Goal: Task Accomplishment & Management: Manage account settings

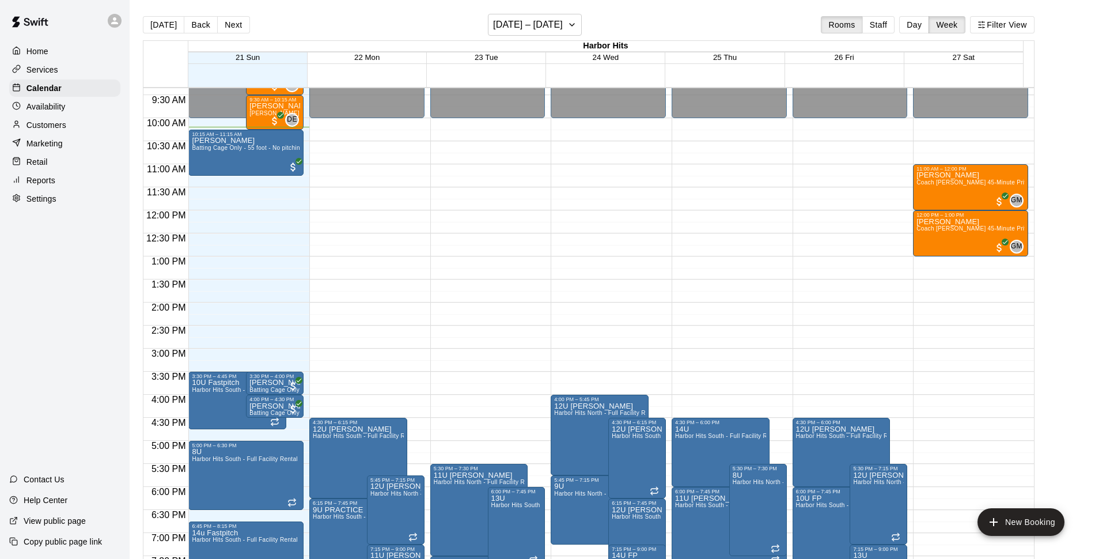
scroll to position [359, 0]
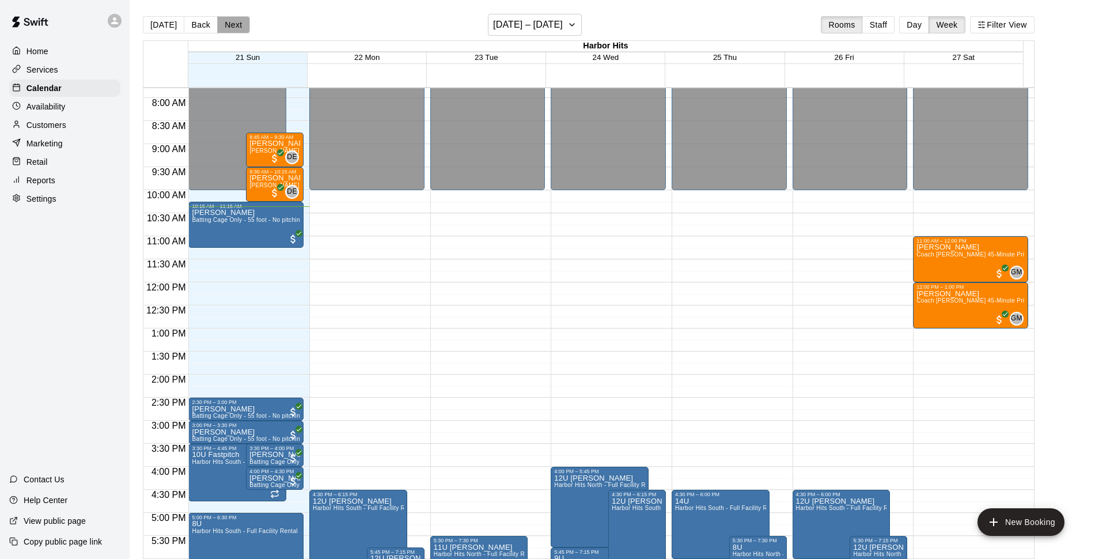
click at [238, 28] on button "Next" at bounding box center [233, 24] width 32 height 17
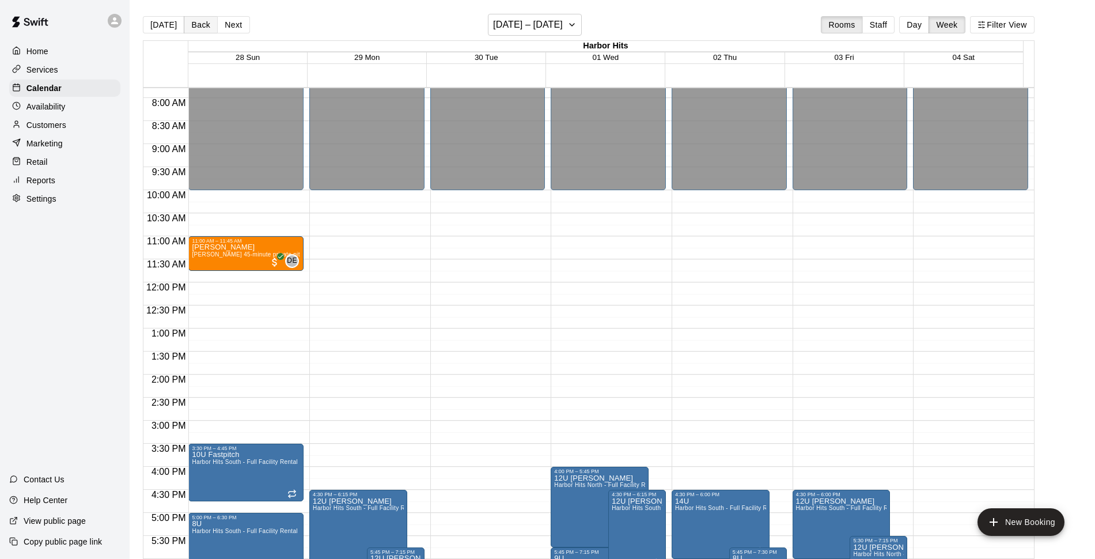
click at [189, 22] on button "Back" at bounding box center [201, 24] width 34 height 17
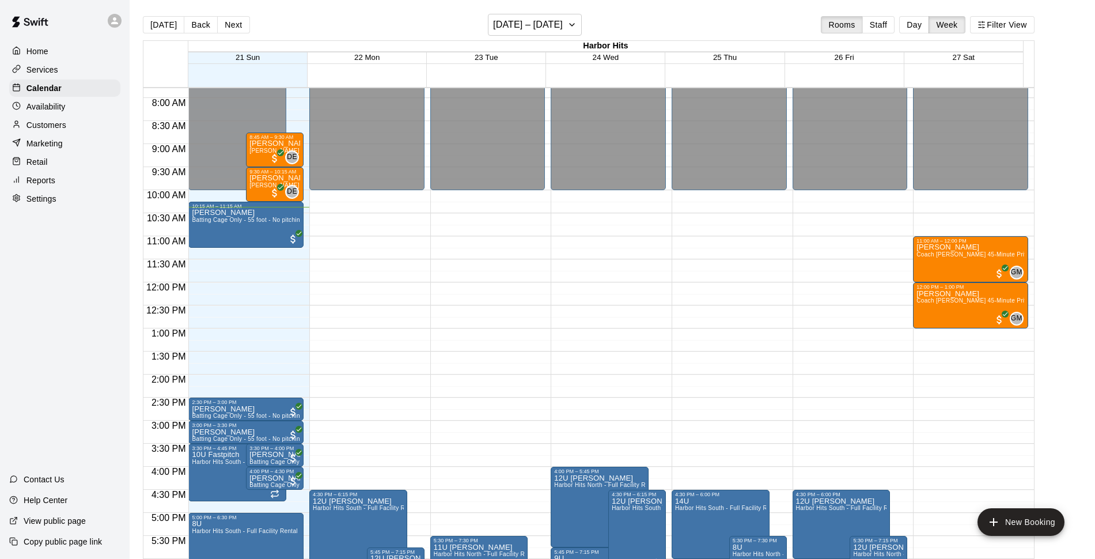
scroll to position [431, 0]
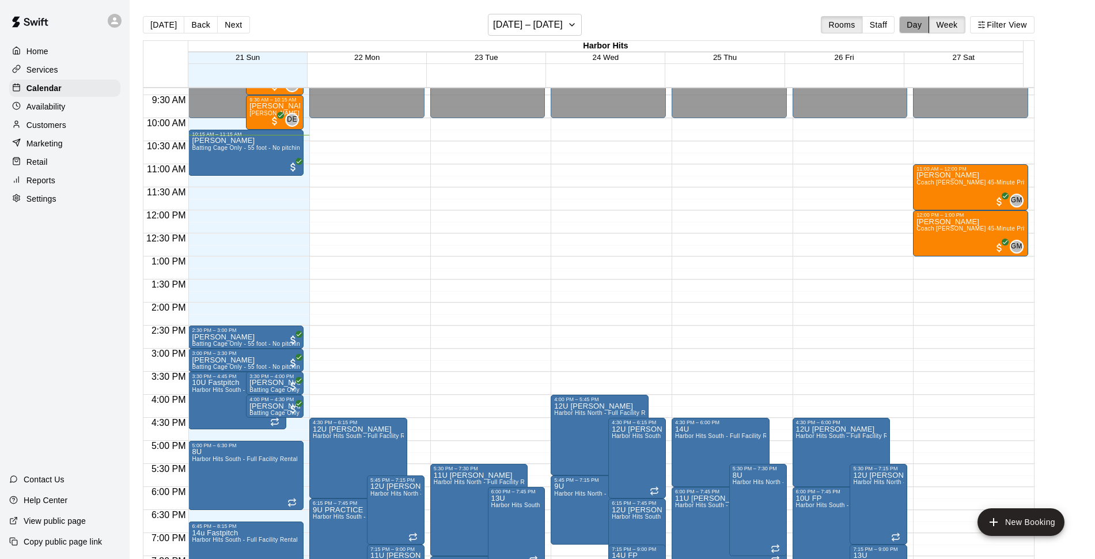
click at [922, 24] on button "Day" at bounding box center [914, 24] width 30 height 17
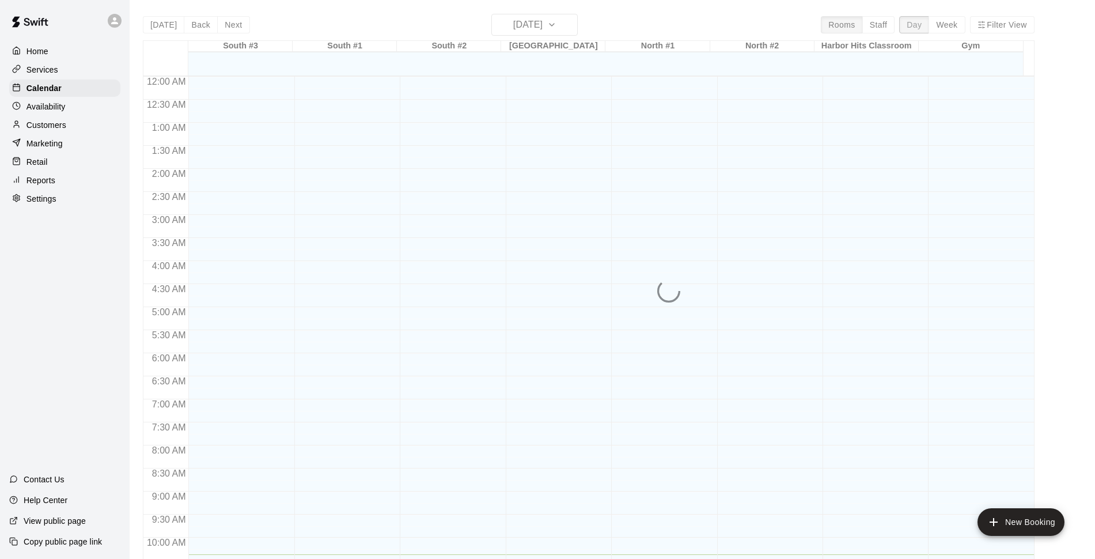
scroll to position [478, 0]
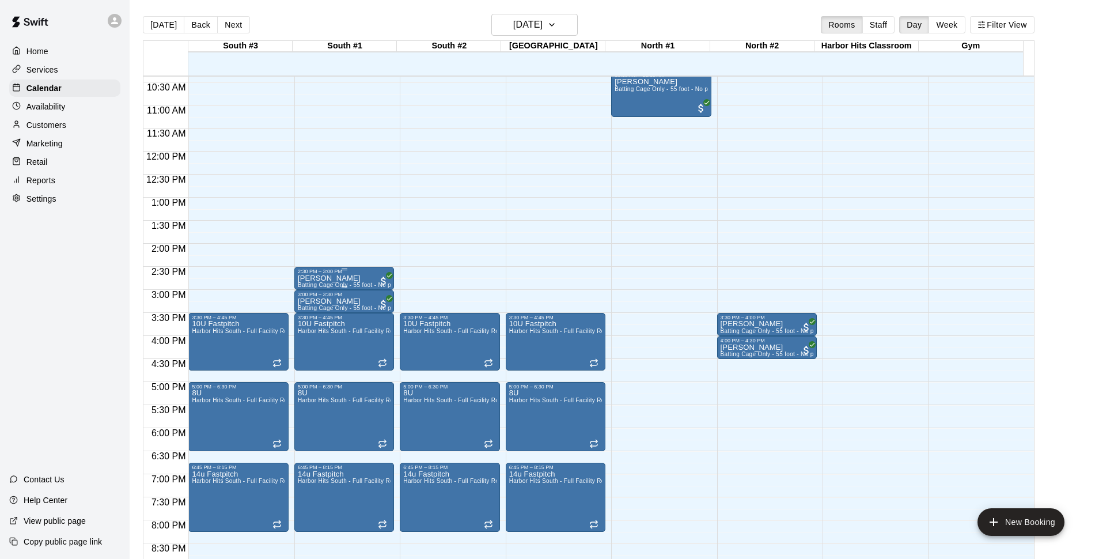
click at [316, 274] on div "2:30 PM – 3:00 PM" at bounding box center [344, 271] width 93 height 6
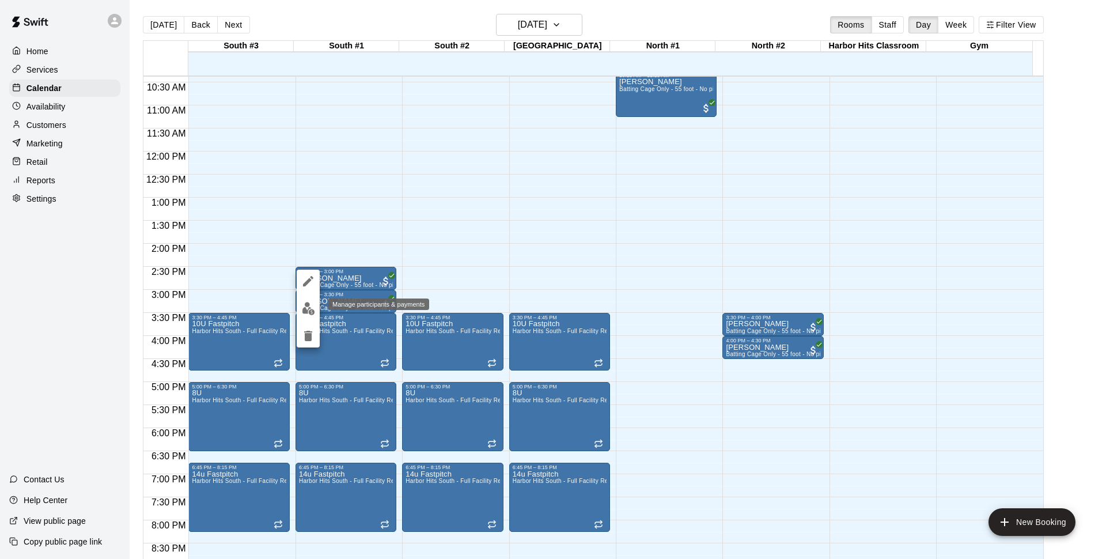
click at [306, 309] on img "edit" at bounding box center [308, 308] width 13 height 13
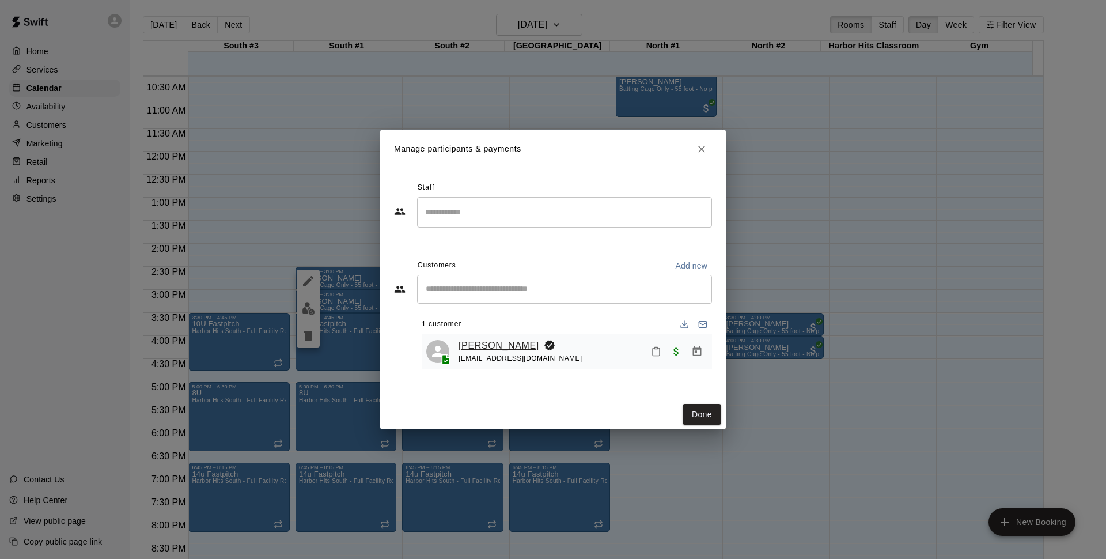
click at [487, 342] on link "[PERSON_NAME]" at bounding box center [498, 345] width 81 height 15
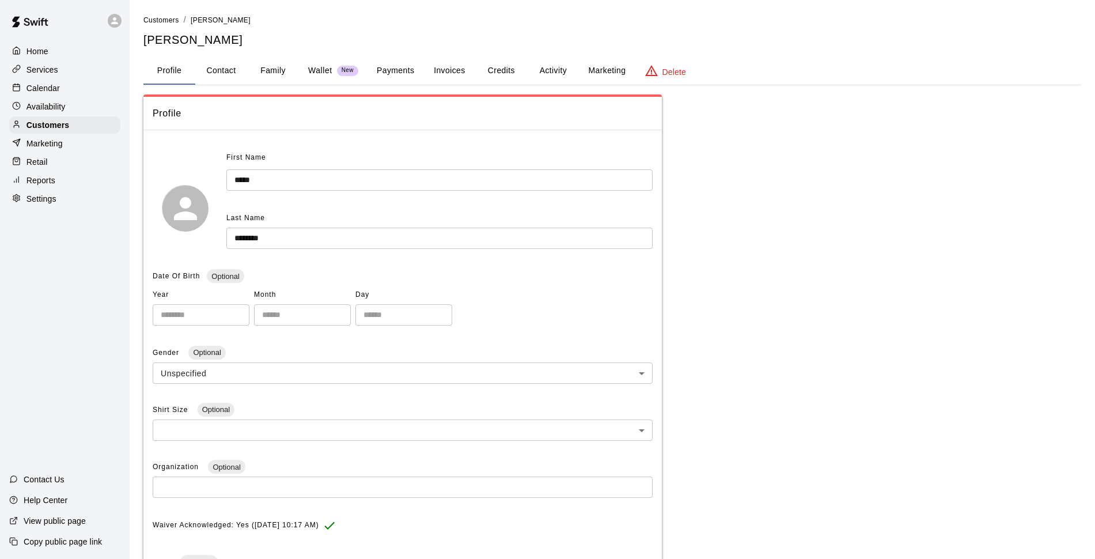
click at [272, 67] on button "Family" at bounding box center [273, 71] width 52 height 28
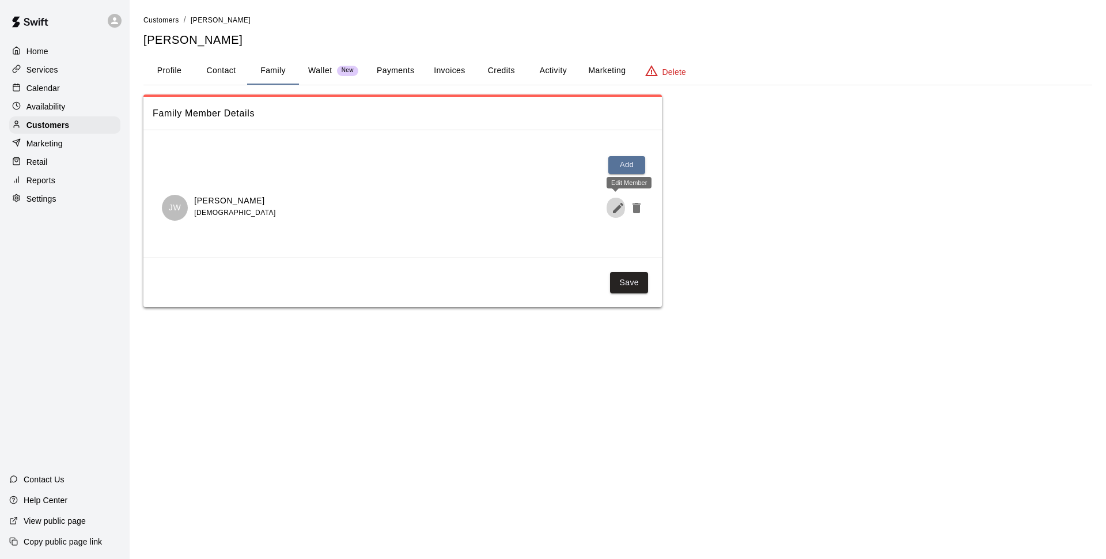
click at [616, 206] on icon "Edit Member" at bounding box center [618, 208] width 14 height 14
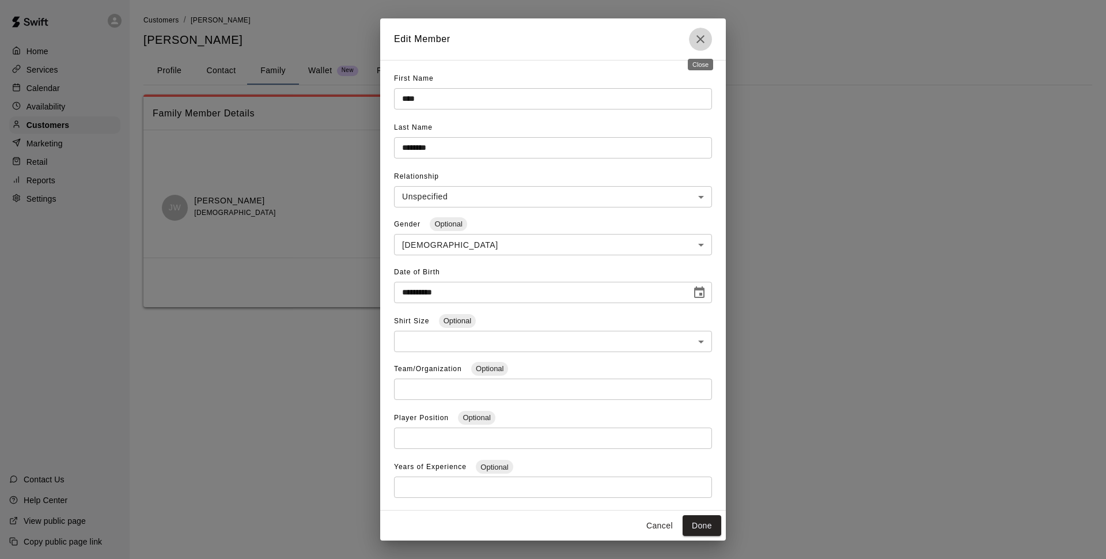
click at [701, 37] on icon "Close" at bounding box center [700, 39] width 8 height 8
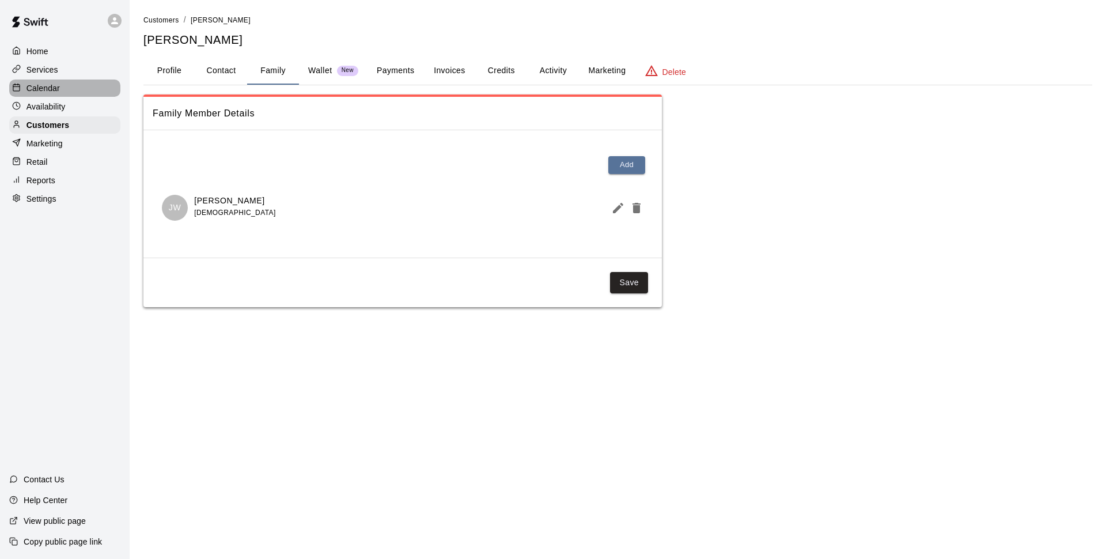
click at [44, 92] on p "Calendar" at bounding box center [42, 88] width 33 height 12
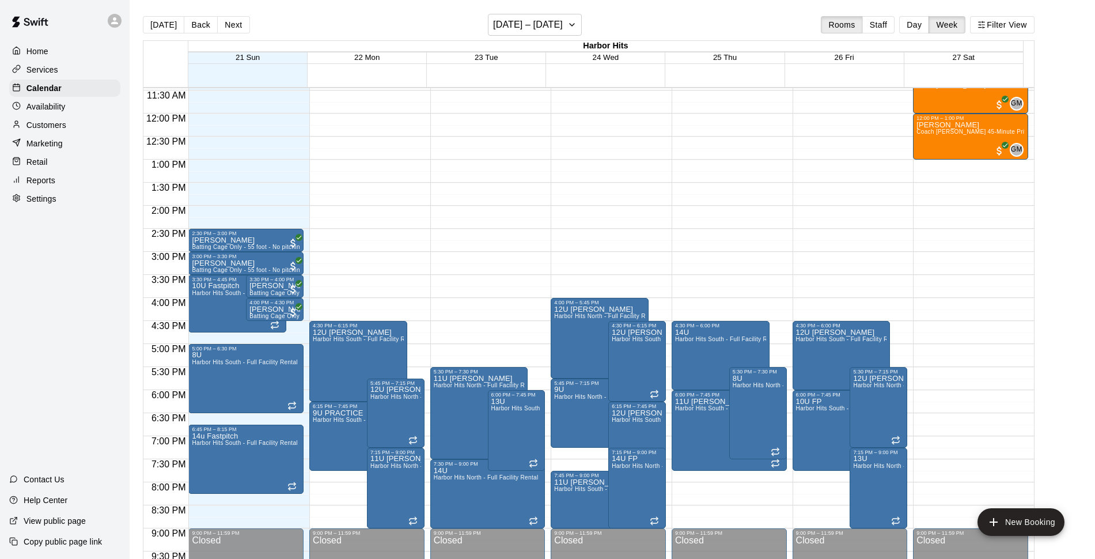
scroll to position [623, 0]
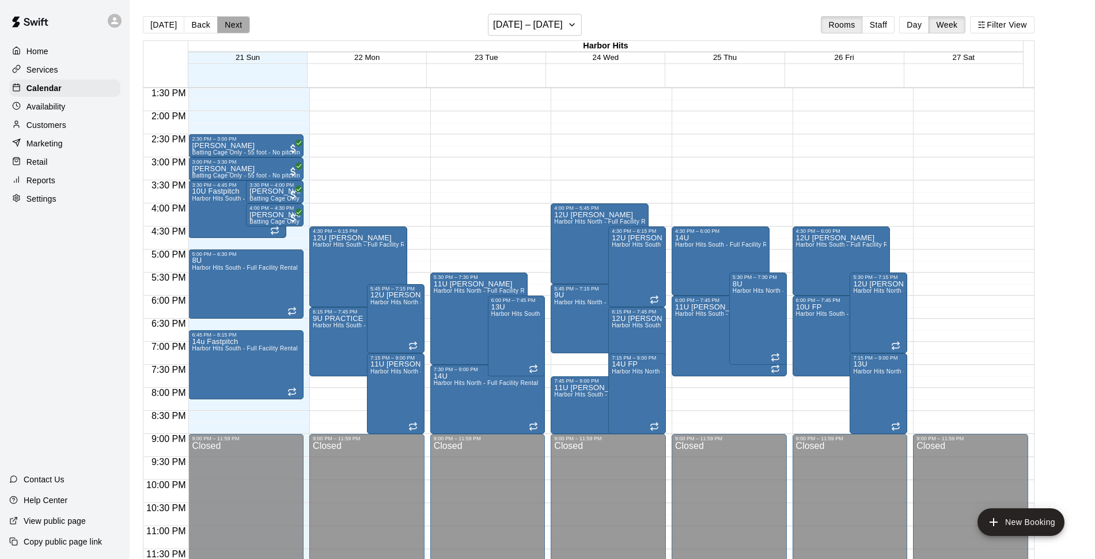
click at [235, 26] on button "Next" at bounding box center [233, 24] width 32 height 17
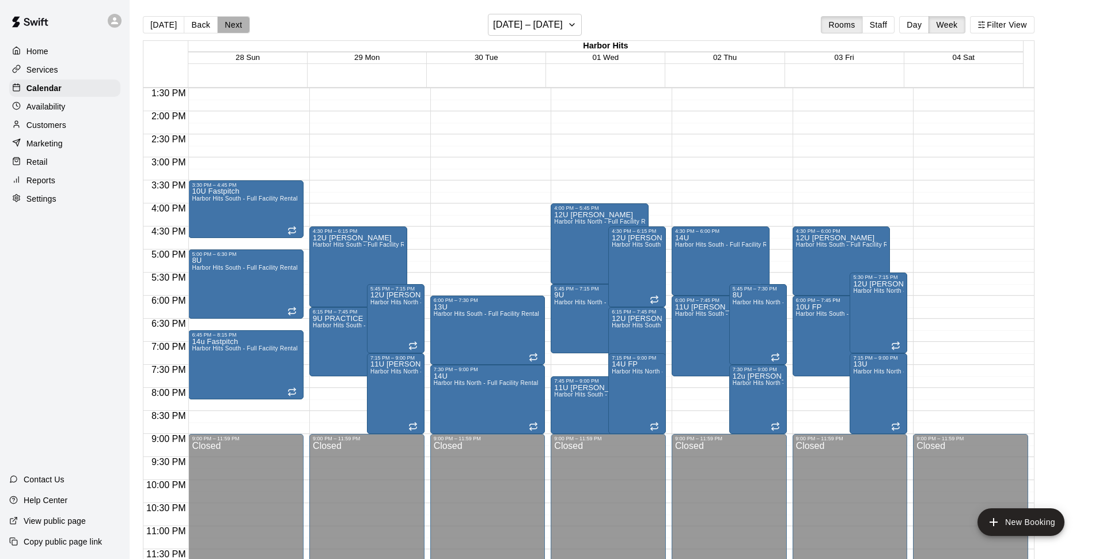
click at [235, 26] on button "Next" at bounding box center [233, 24] width 32 height 17
click at [234, 26] on button "Next" at bounding box center [233, 24] width 32 height 17
click at [234, 27] on button "Next" at bounding box center [233, 24] width 32 height 17
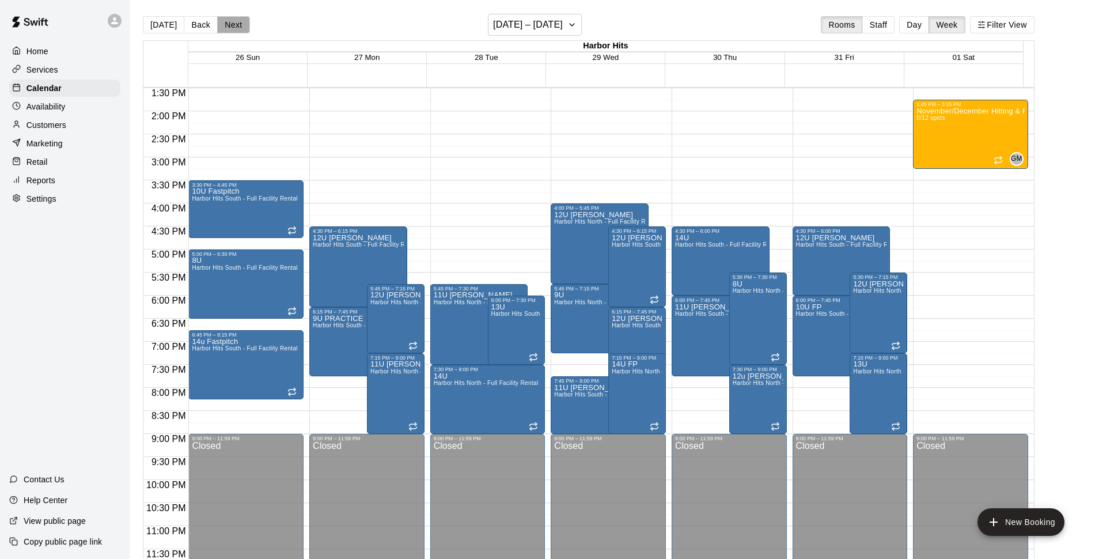
click at [226, 26] on button "Next" at bounding box center [233, 24] width 32 height 17
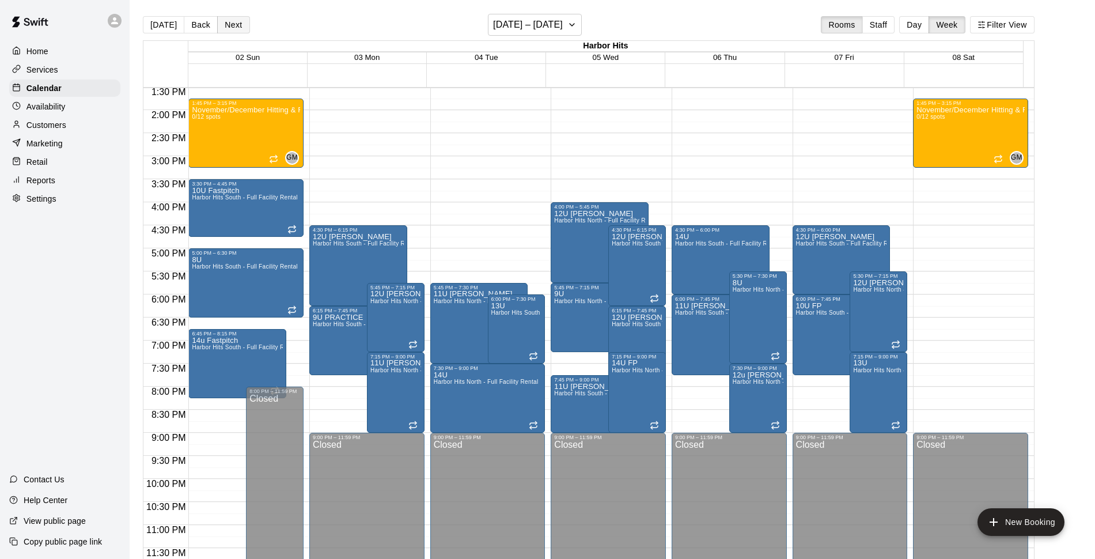
click at [226, 26] on button "Next" at bounding box center [233, 24] width 32 height 17
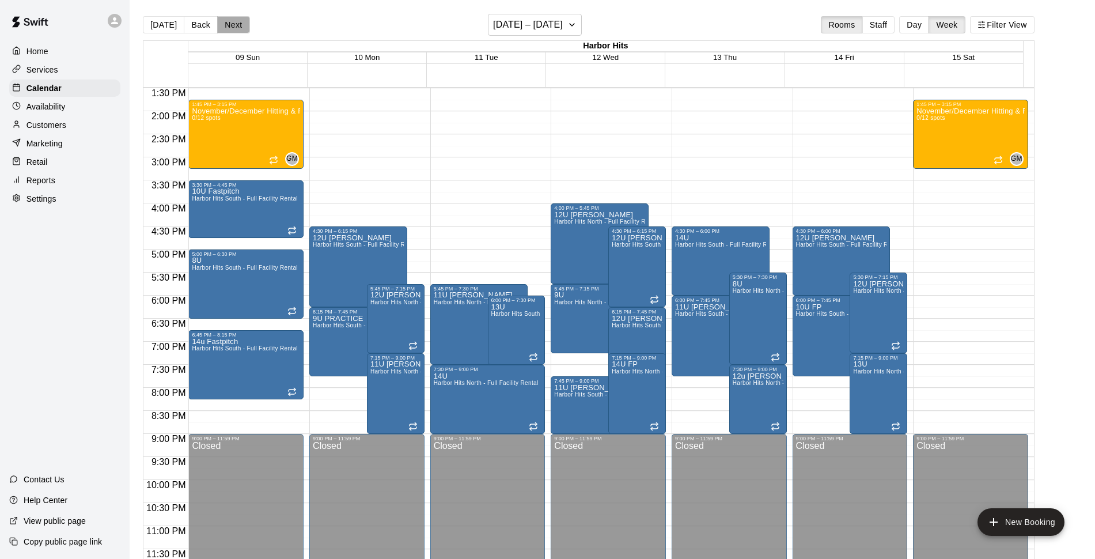
click at [226, 26] on button "Next" at bounding box center [233, 24] width 32 height 17
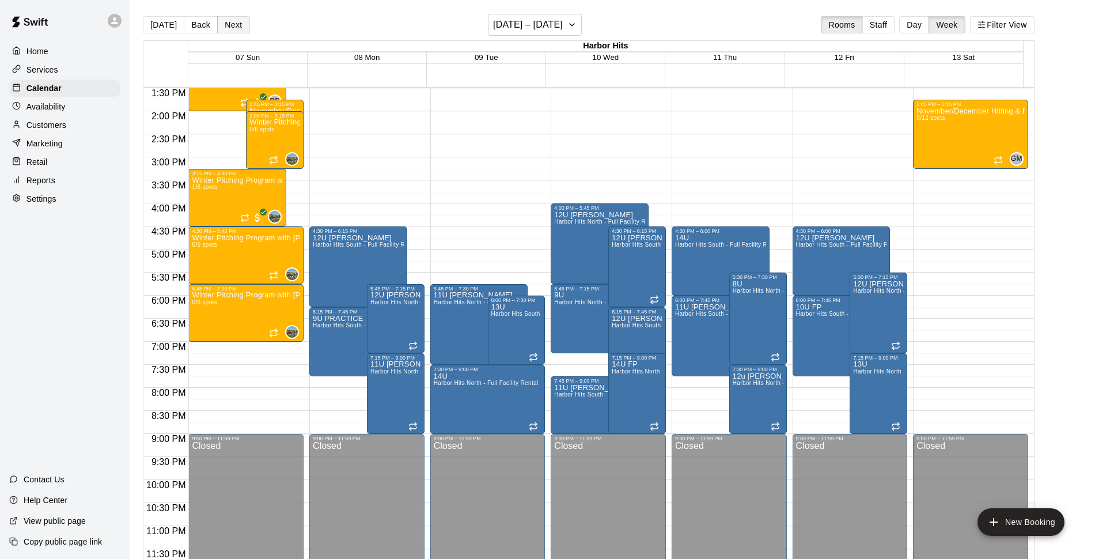
click at [226, 26] on button "Next" at bounding box center [233, 24] width 32 height 17
click at [192, 22] on button "Back" at bounding box center [201, 24] width 34 height 17
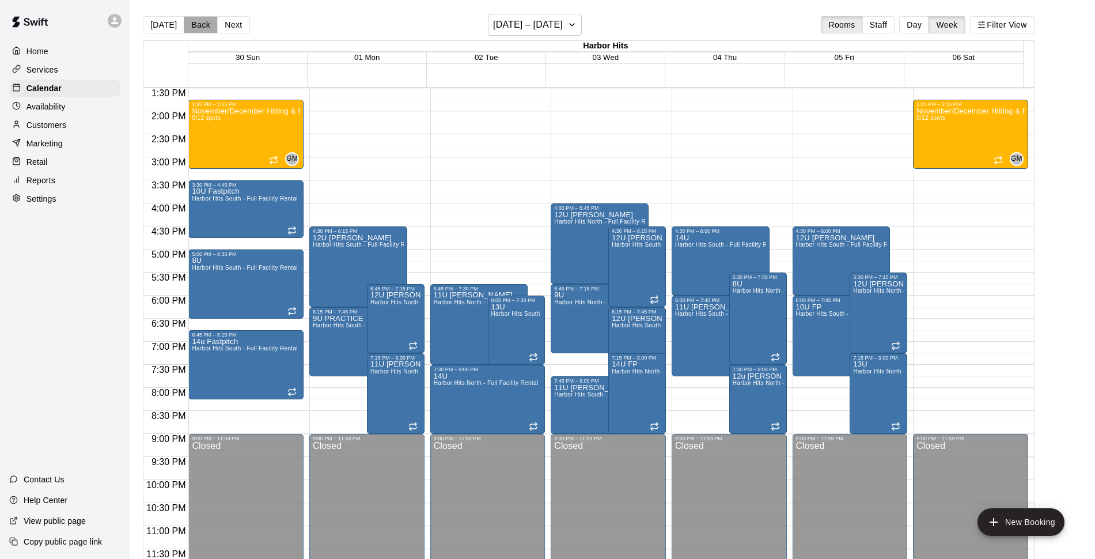
click at [192, 22] on button "Back" at bounding box center [201, 24] width 34 height 17
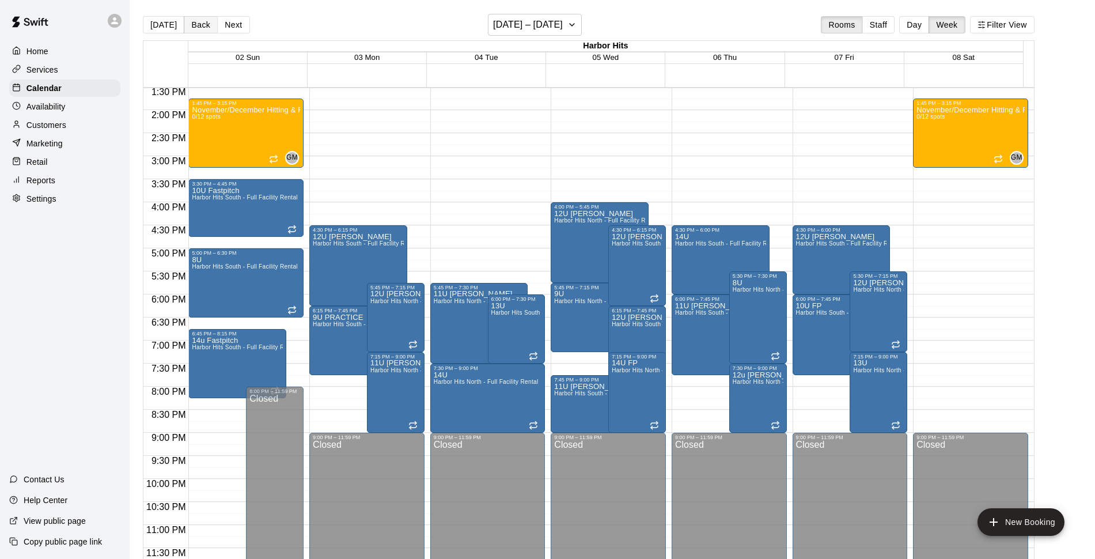
click at [192, 22] on button "Back" at bounding box center [201, 24] width 34 height 17
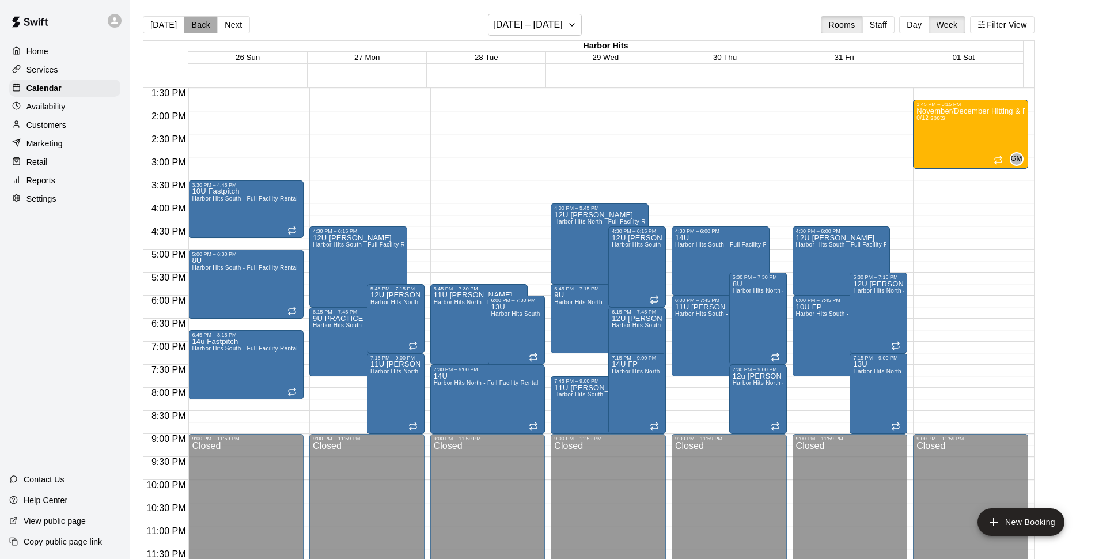
click at [192, 22] on button "Back" at bounding box center [201, 24] width 34 height 17
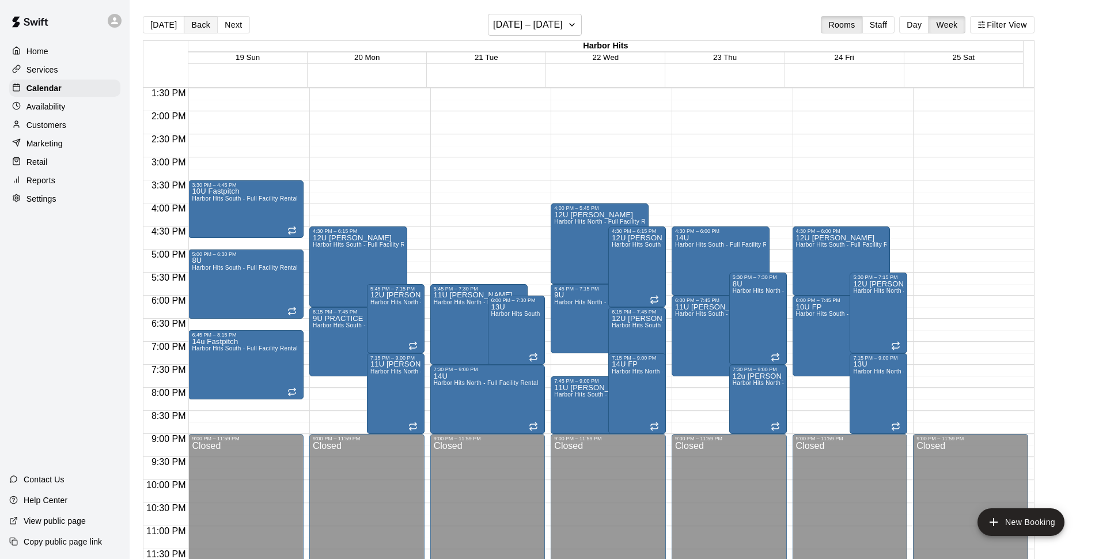
click at [192, 22] on button "Back" at bounding box center [201, 24] width 34 height 17
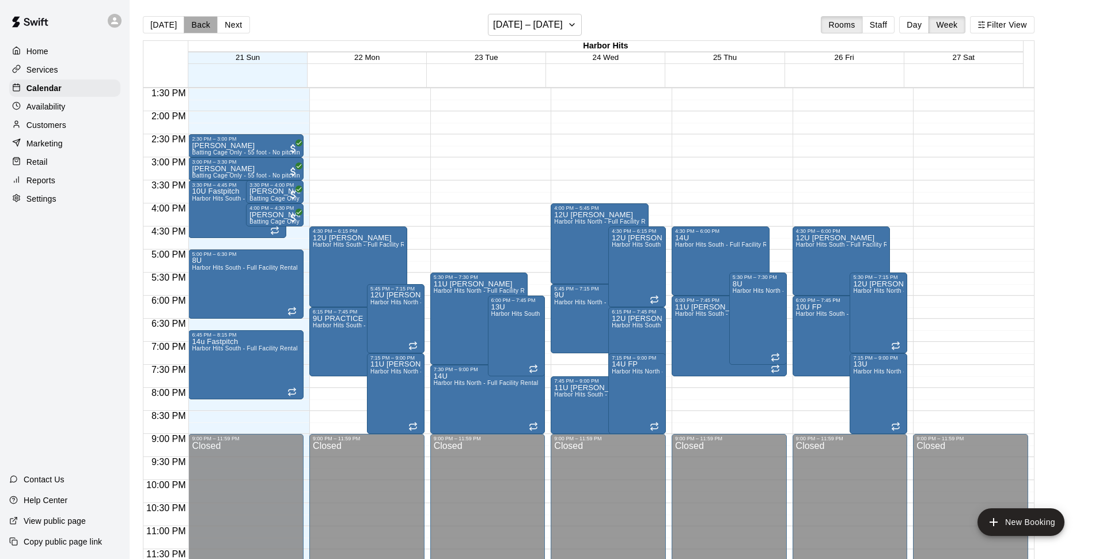
click at [192, 22] on button "Back" at bounding box center [201, 24] width 34 height 17
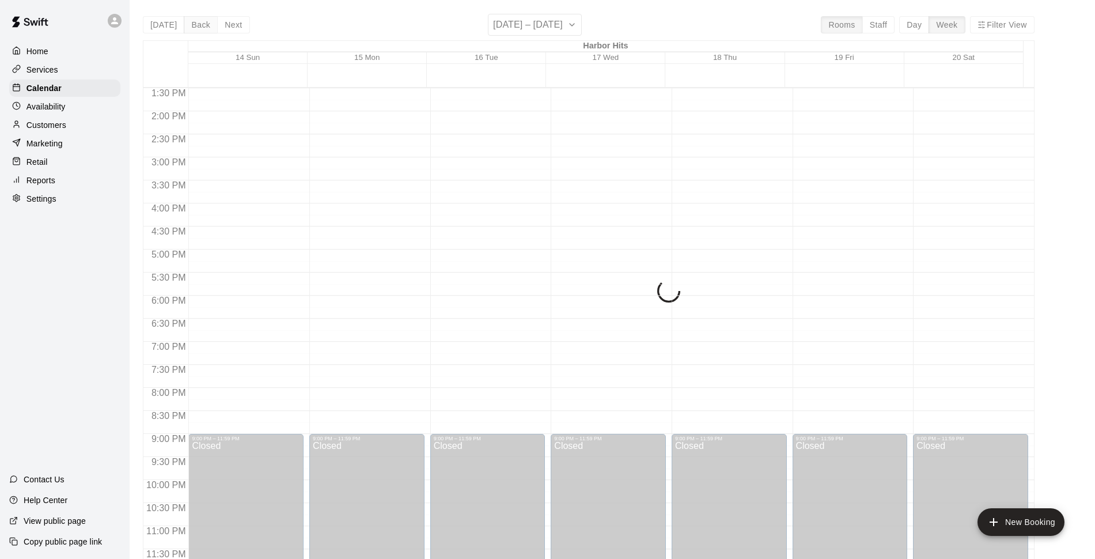
click at [192, 22] on div "[DATE] Back Next [DATE] – [DATE] Rooms Staff Day Week Filter View Harbor Hits 1…" at bounding box center [589, 293] width 892 height 559
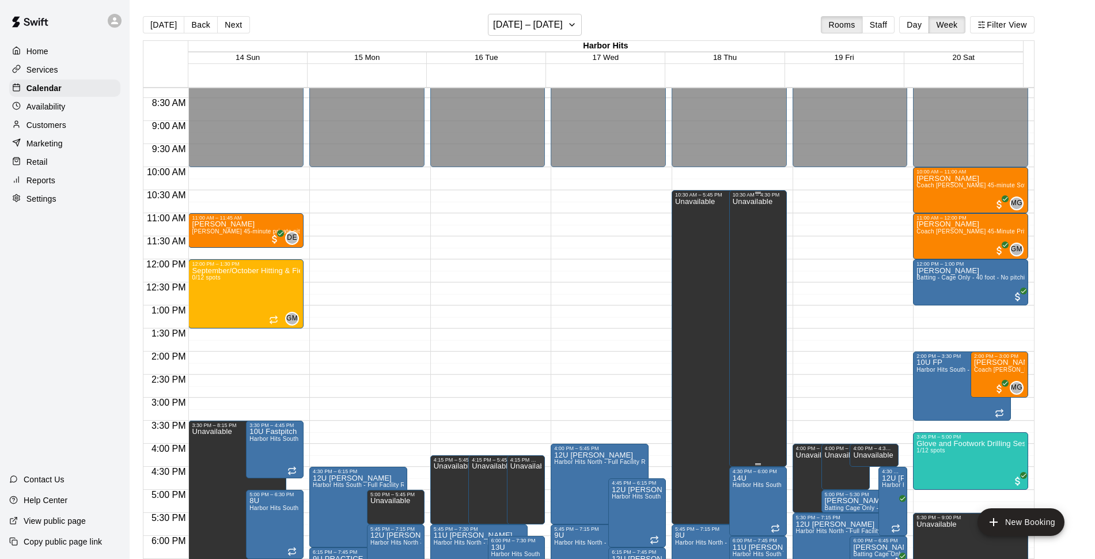
scroll to position [407, 0]
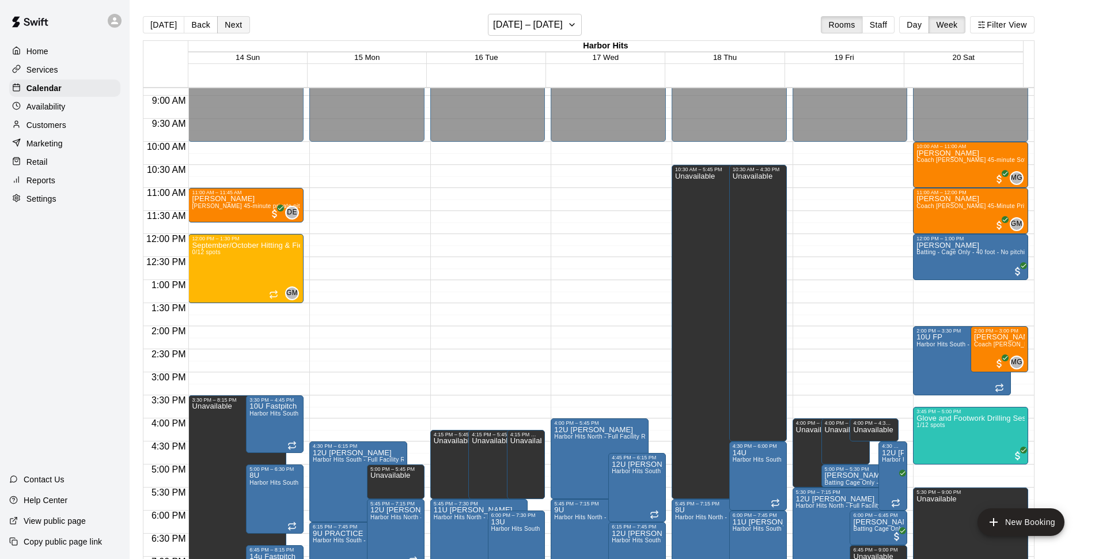
click at [229, 31] on button "Next" at bounding box center [233, 24] width 32 height 17
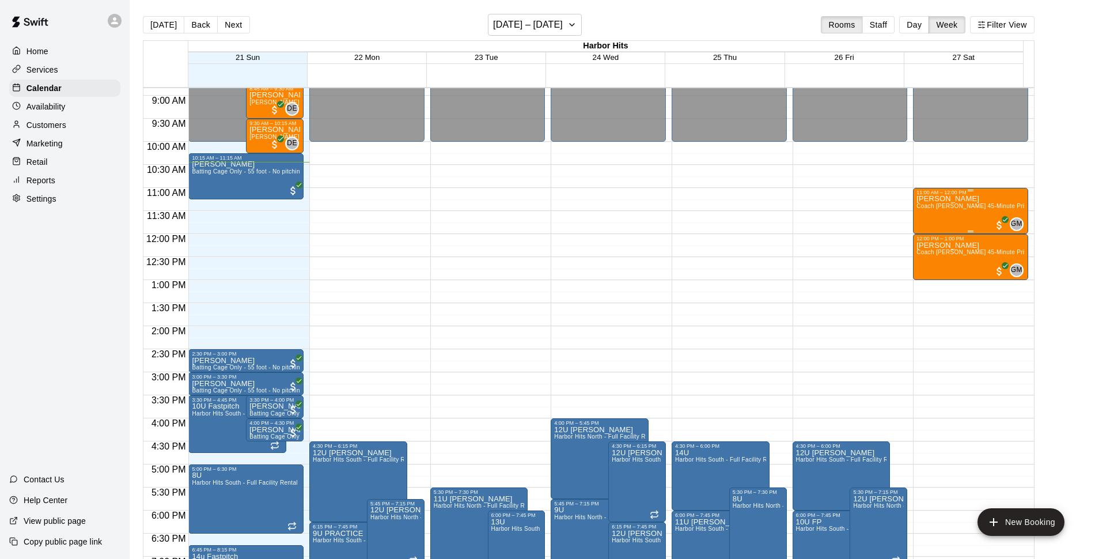
click at [930, 207] on span "Coach [PERSON_NAME] 45-Minute Private Hitting Lesson" at bounding box center [996, 206] width 161 height 6
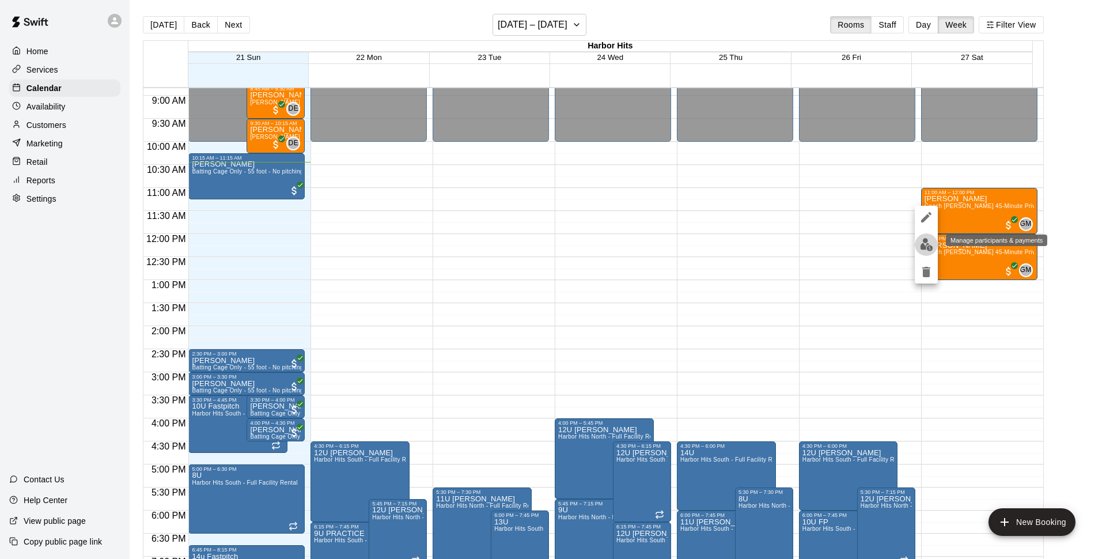
click at [926, 240] on img "edit" at bounding box center [926, 244] width 13 height 13
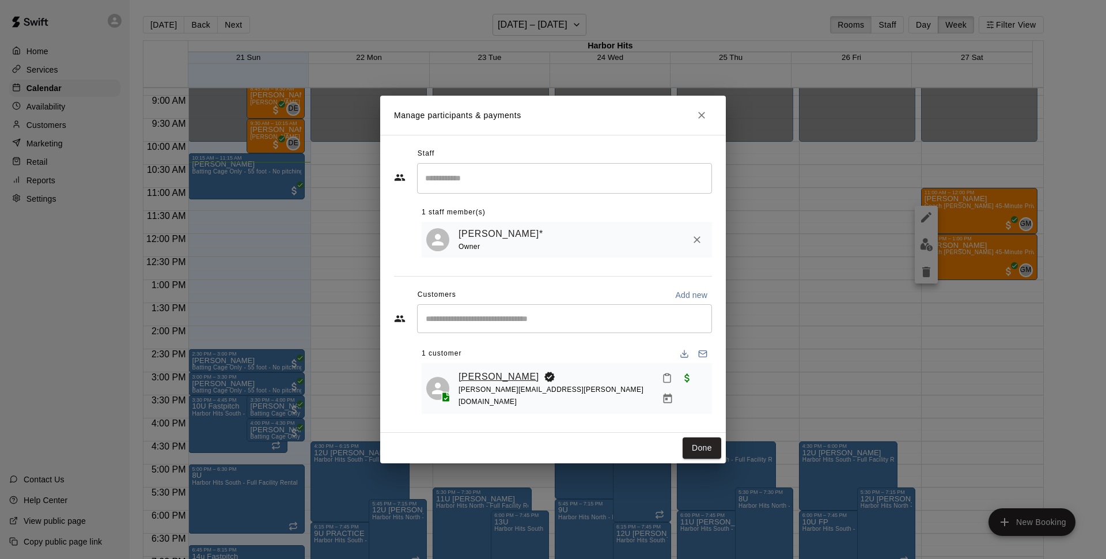
click at [476, 378] on link "[PERSON_NAME]" at bounding box center [498, 376] width 81 height 15
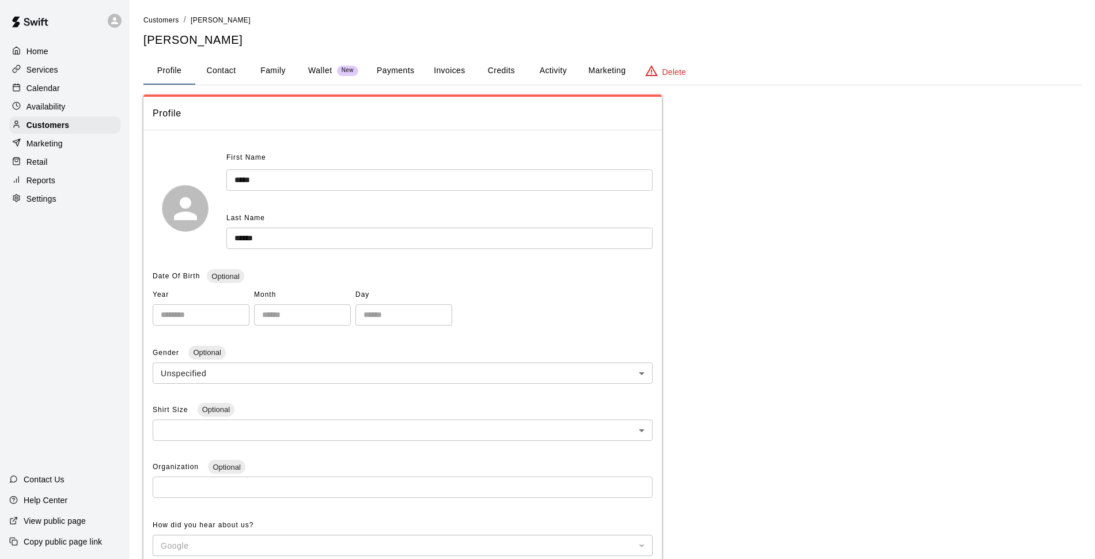
click at [285, 84] on button "Family" at bounding box center [273, 71] width 52 height 28
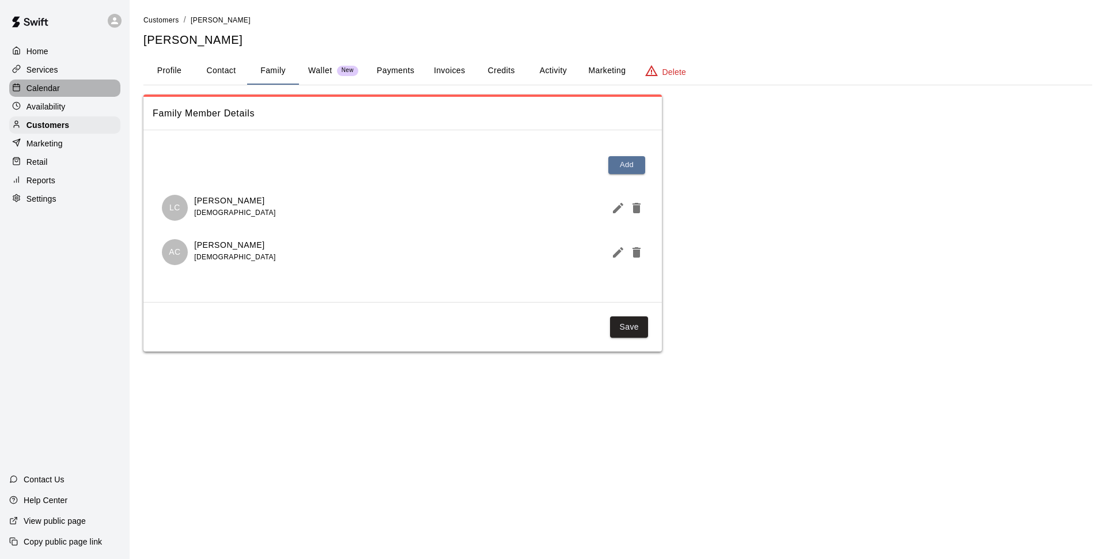
click at [43, 90] on p "Calendar" at bounding box center [42, 88] width 33 height 12
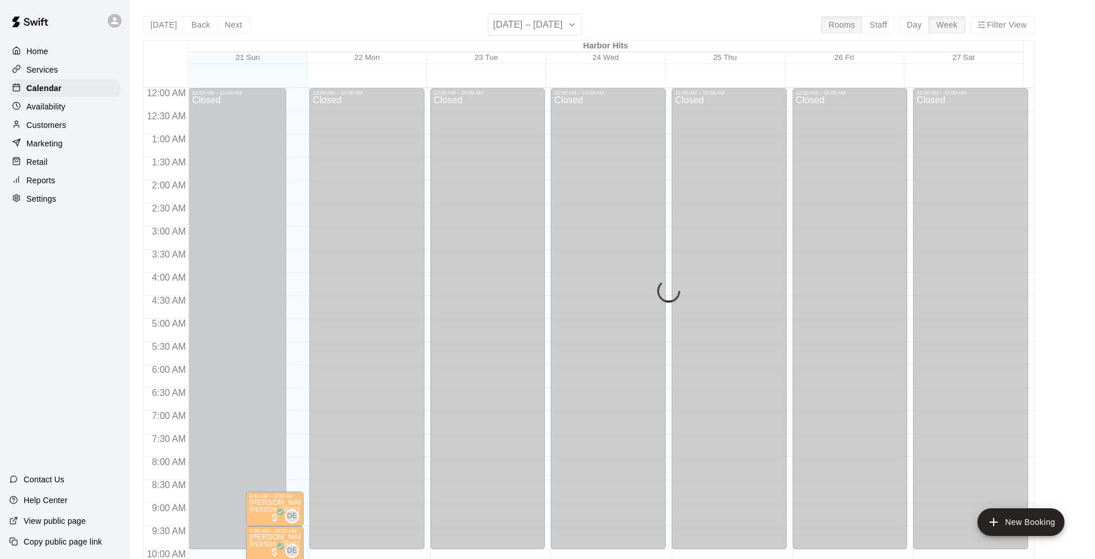
scroll to position [481, 0]
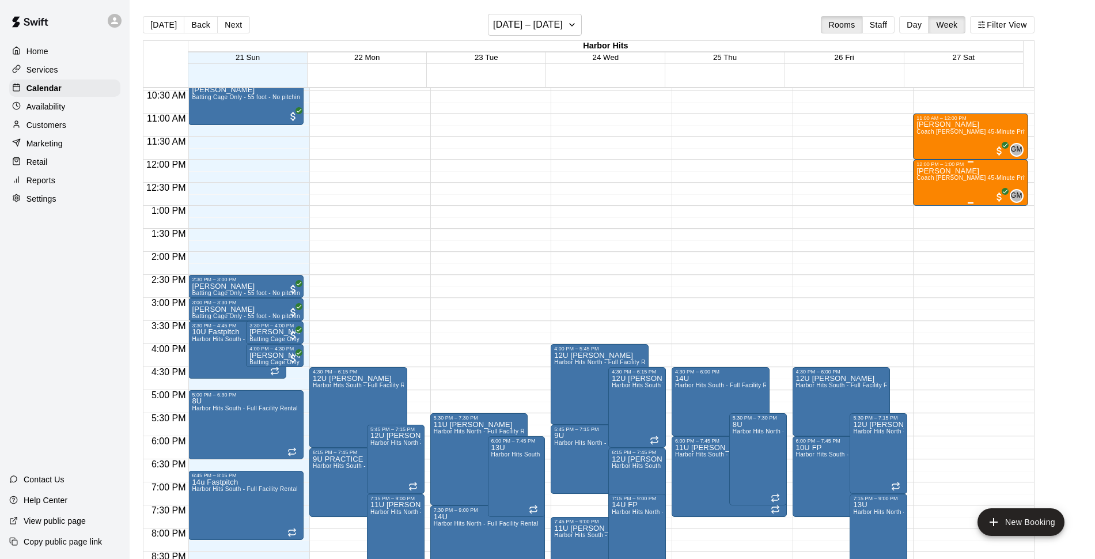
click at [939, 176] on div "[PERSON_NAME] Coach [PERSON_NAME] 45-Minute Private Hitting Lesson" at bounding box center [970, 446] width 108 height 559
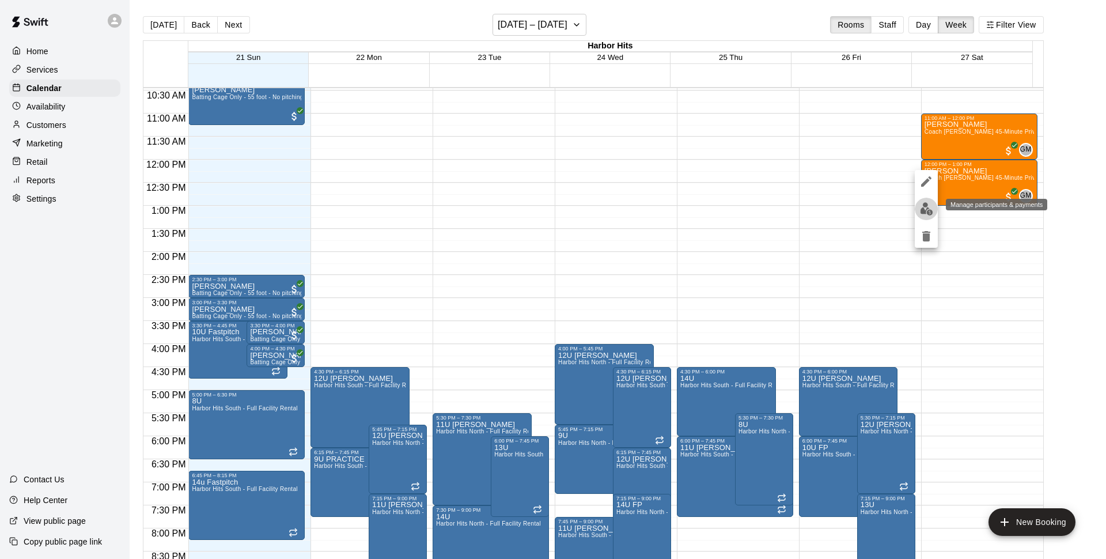
click at [924, 208] on img "edit" at bounding box center [926, 208] width 13 height 13
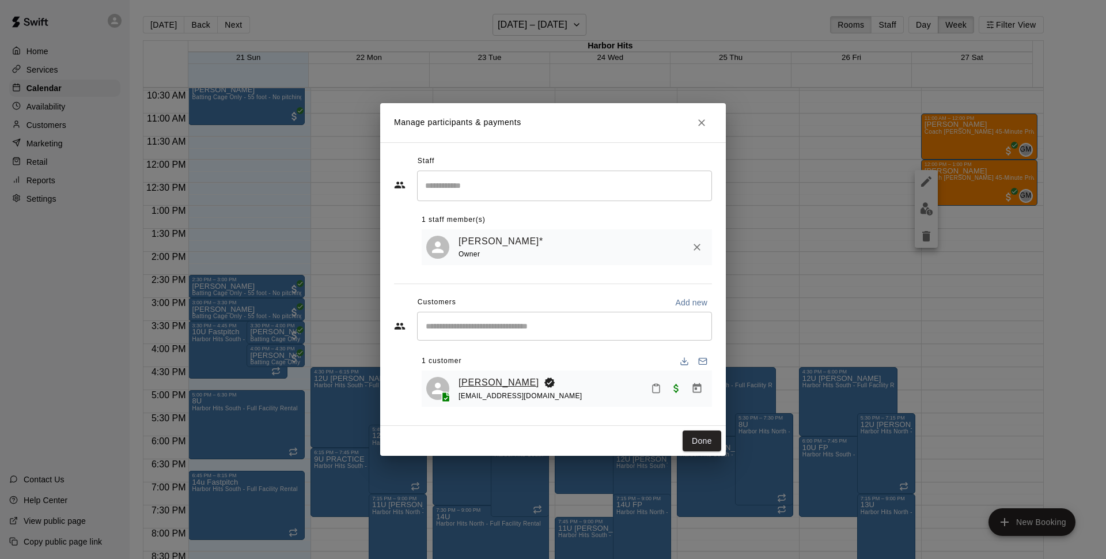
click at [485, 380] on link "[PERSON_NAME]" at bounding box center [498, 382] width 81 height 15
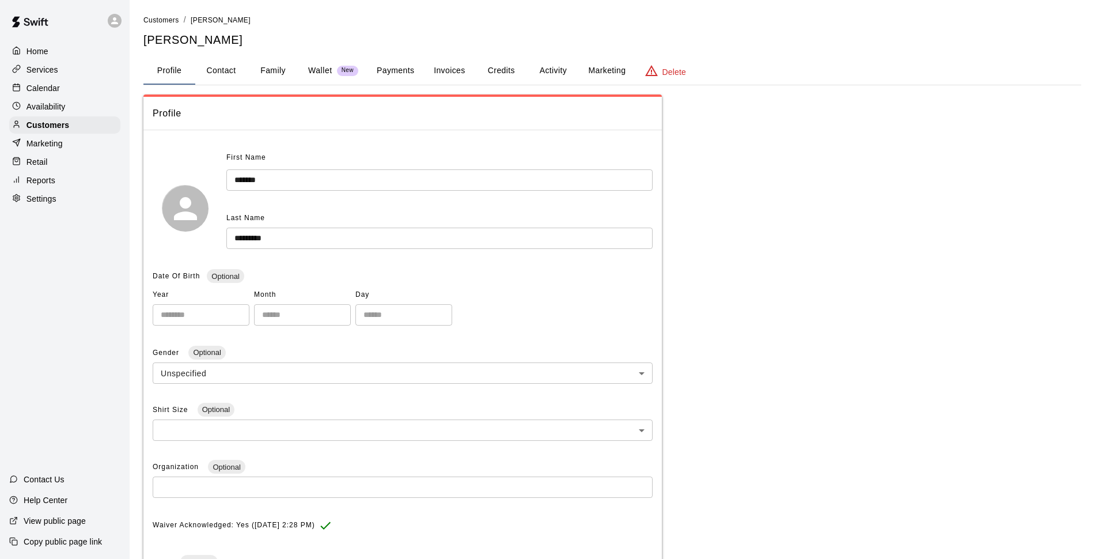
click at [272, 67] on button "Family" at bounding box center [273, 71] width 52 height 28
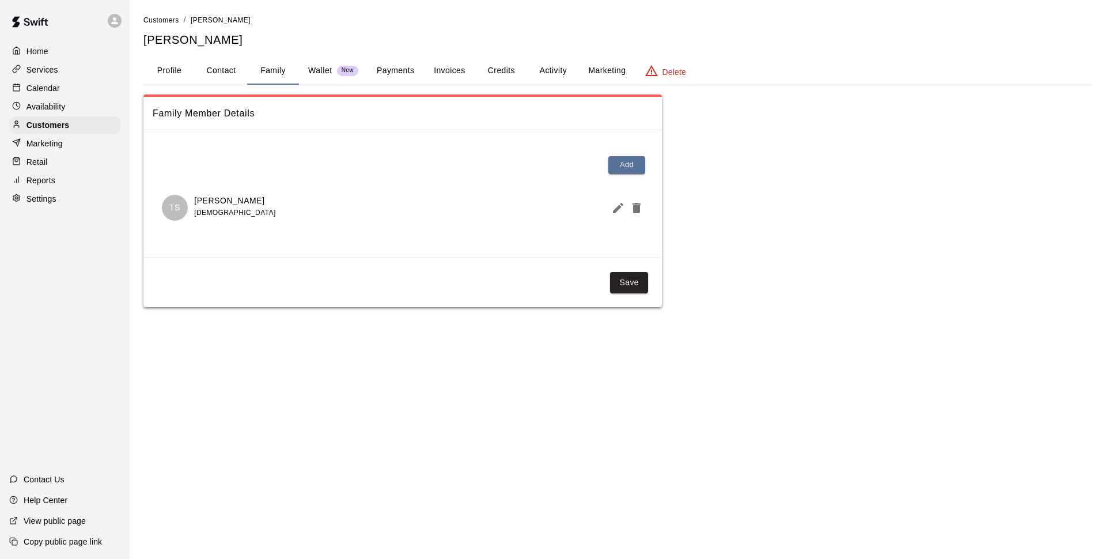
click at [164, 69] on button "Profile" at bounding box center [169, 71] width 52 height 28
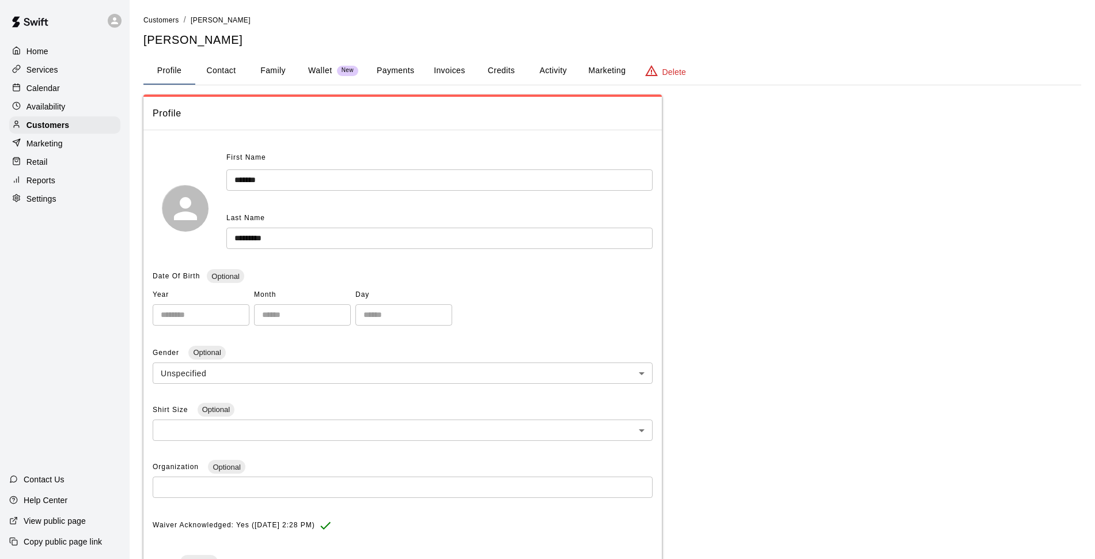
click at [42, 97] on div "Calendar" at bounding box center [64, 87] width 111 height 17
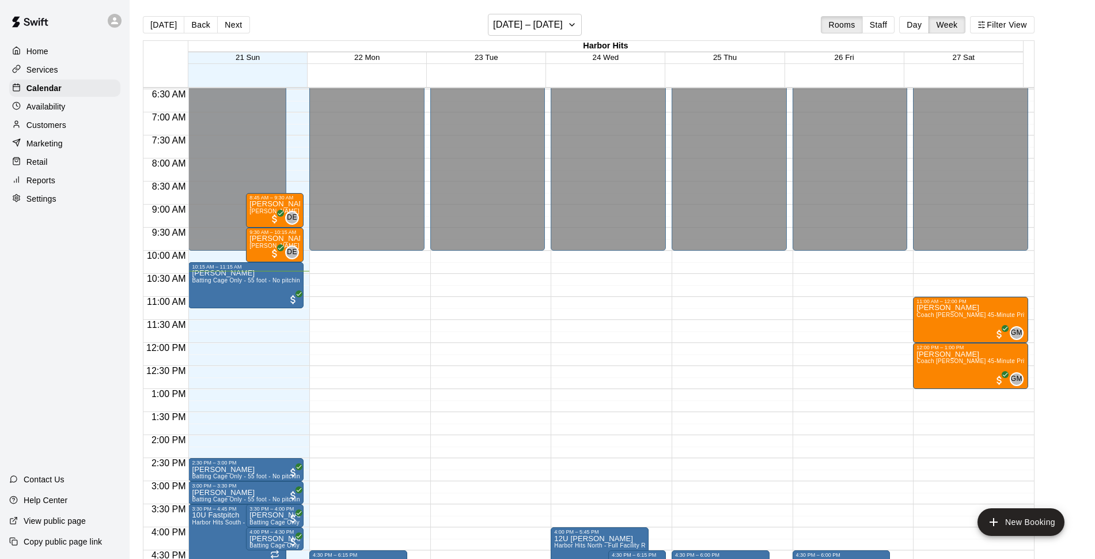
scroll to position [265, 0]
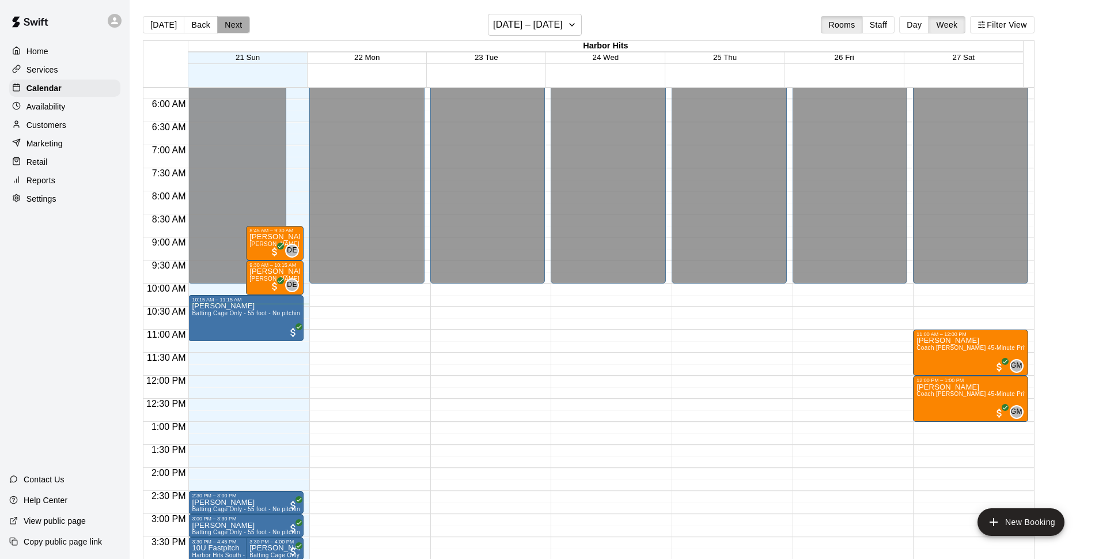
click at [231, 18] on button "Next" at bounding box center [233, 24] width 32 height 17
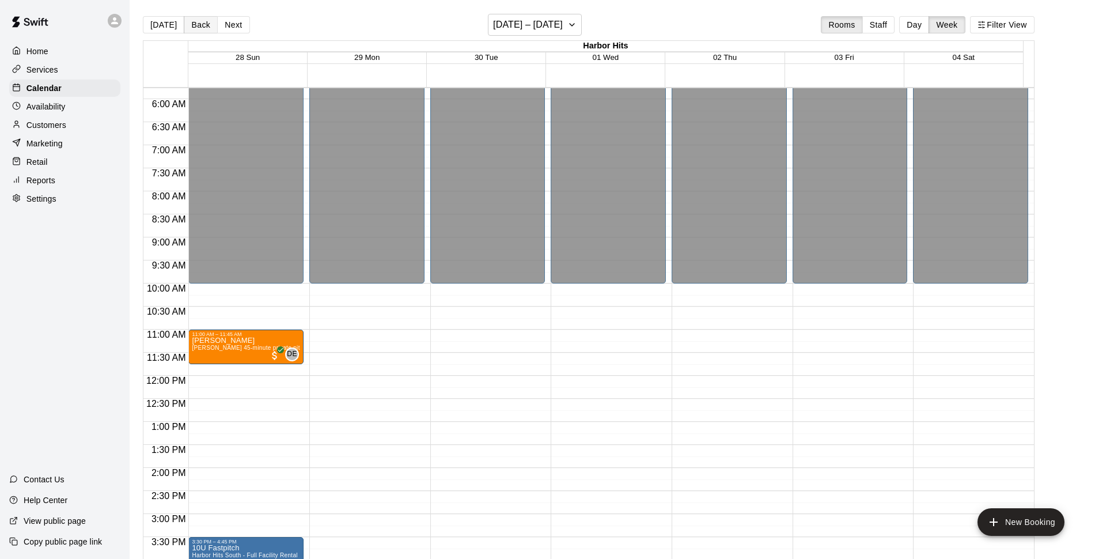
click at [199, 30] on button "Back" at bounding box center [201, 24] width 34 height 17
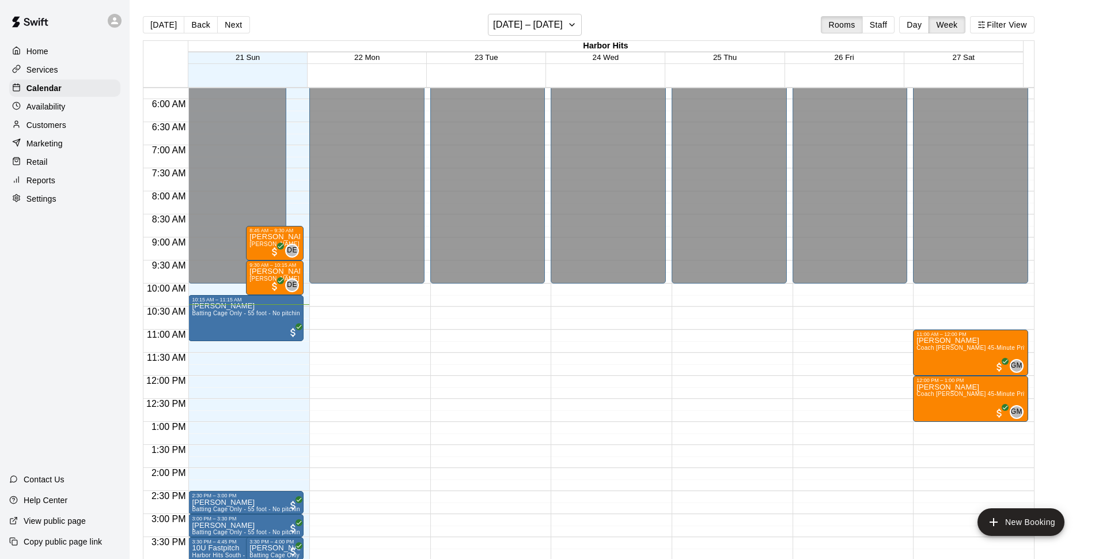
click at [44, 68] on p "Services" at bounding box center [42, 70] width 32 height 12
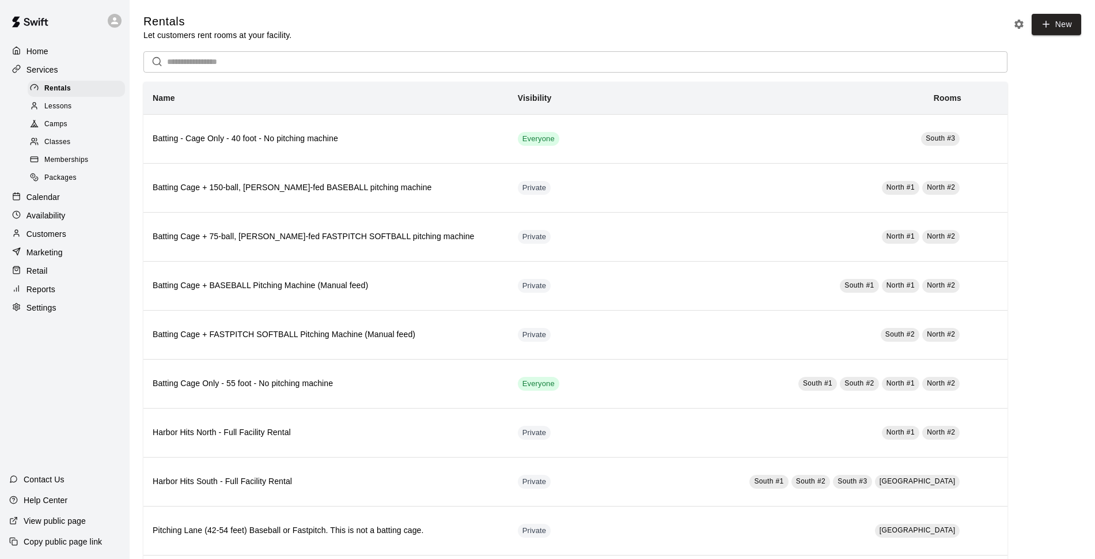
click at [60, 127] on span "Camps" at bounding box center [55, 125] width 23 height 12
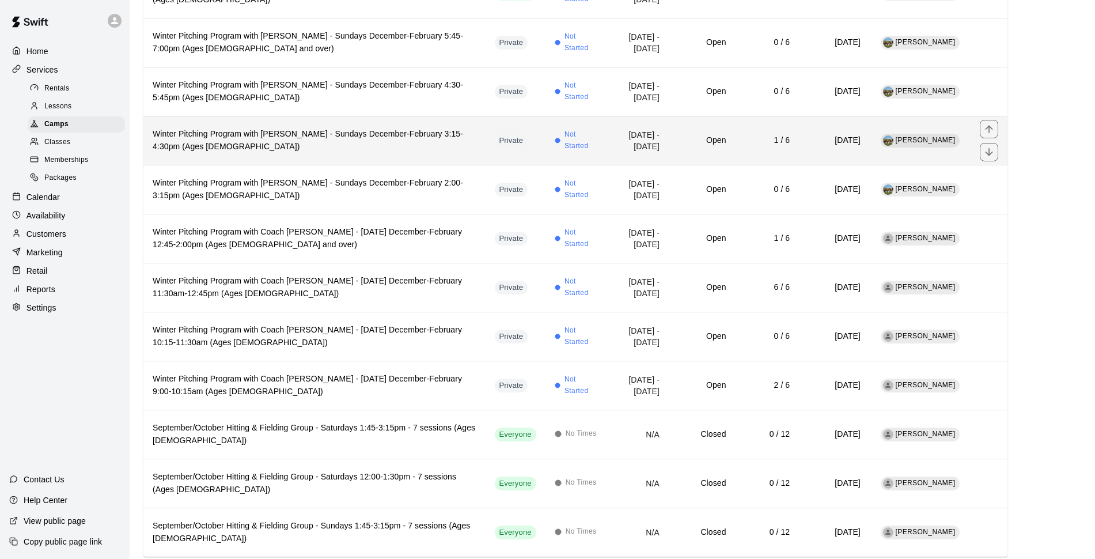
scroll to position [358, 0]
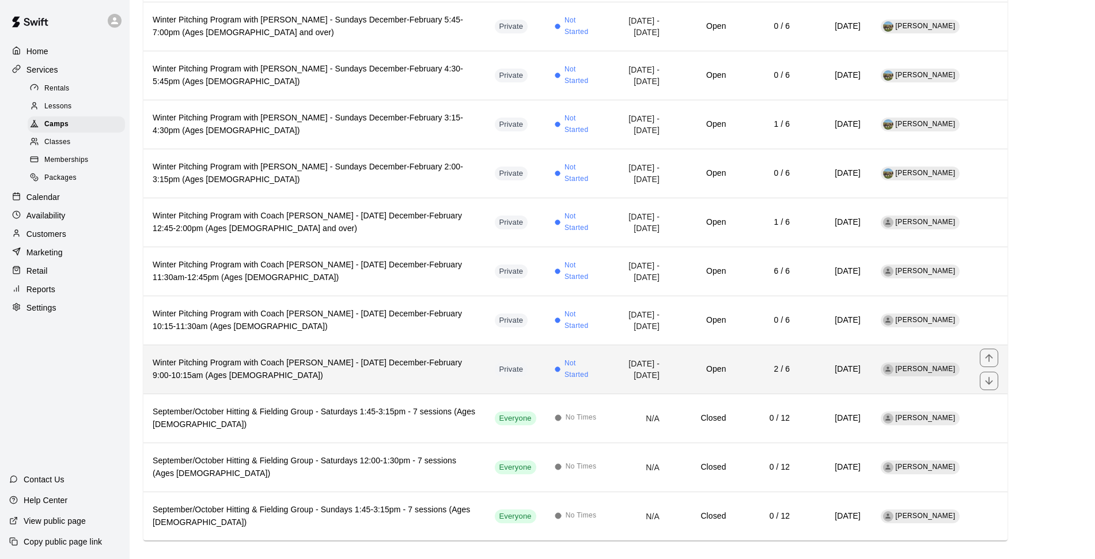
click at [385, 356] on h6 "Winter Pitching Program with Coach [PERSON_NAME] - [DATE] December-February 9:0…" at bounding box center [315, 368] width 324 height 25
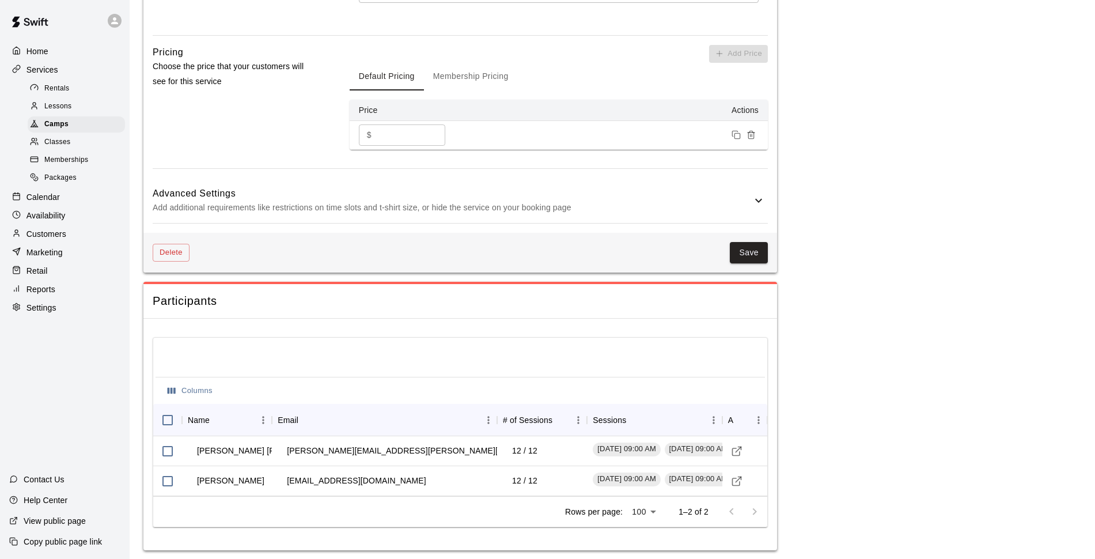
scroll to position [875, 0]
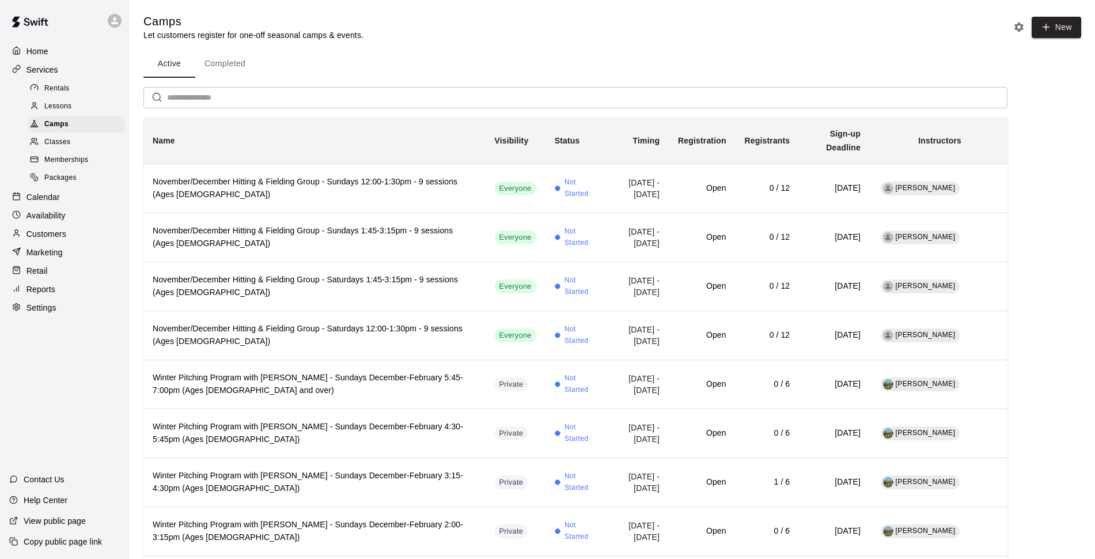
click at [51, 203] on p "Calendar" at bounding box center [42, 197] width 33 height 12
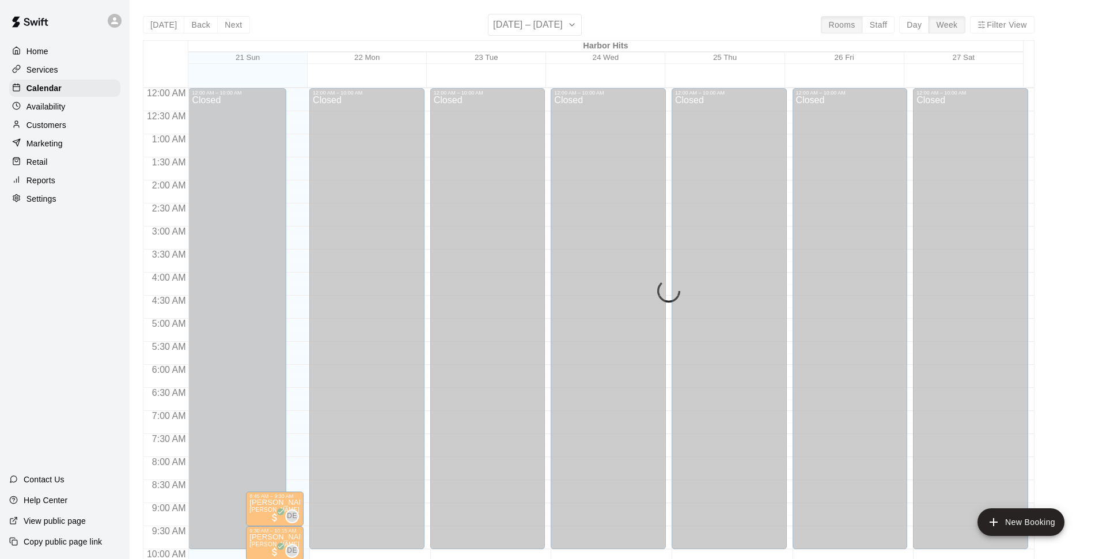
scroll to position [483, 0]
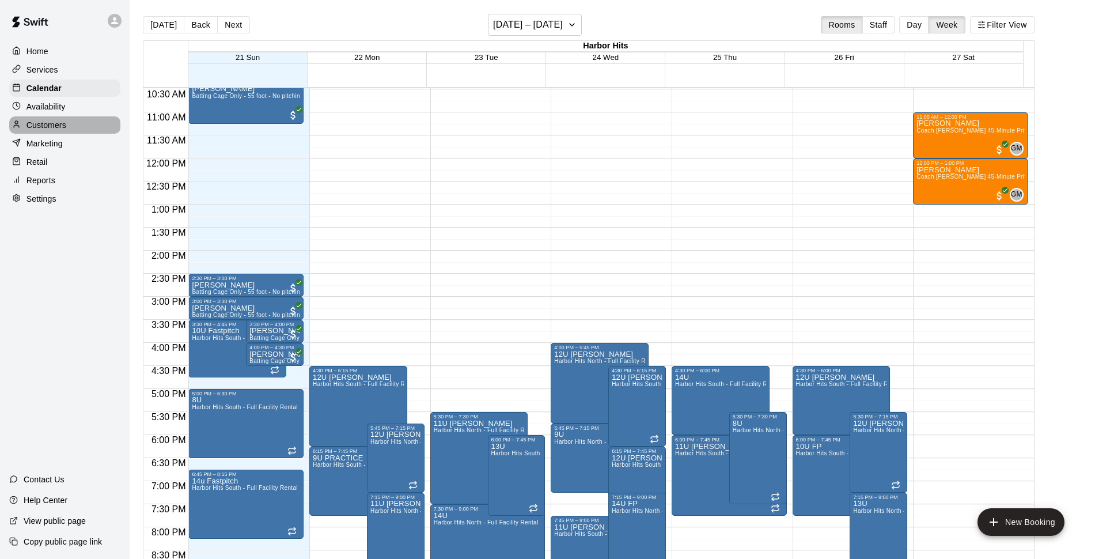
click at [51, 120] on div "Customers" at bounding box center [64, 124] width 111 height 17
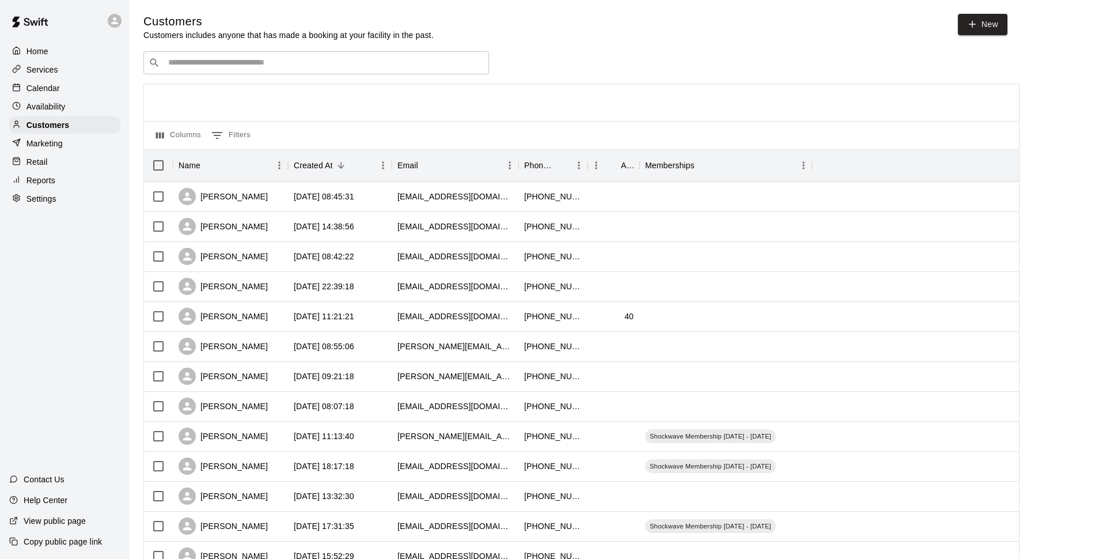
click at [234, 62] on input "Search customers by name or email" at bounding box center [324, 63] width 319 height 12
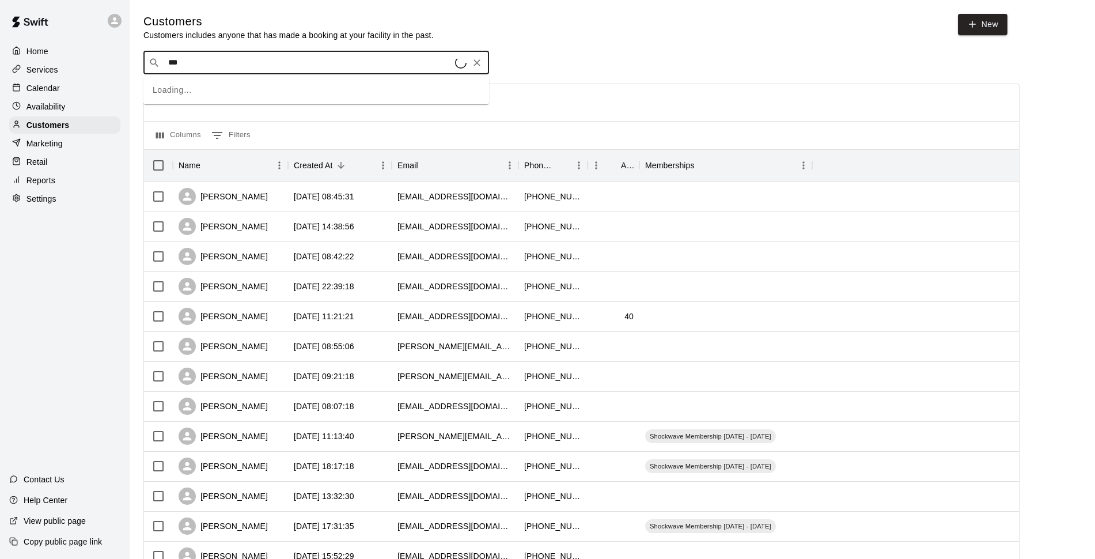
type input "****"
click at [217, 93] on p "[PERSON_NAME]" at bounding box center [211, 88] width 70 height 12
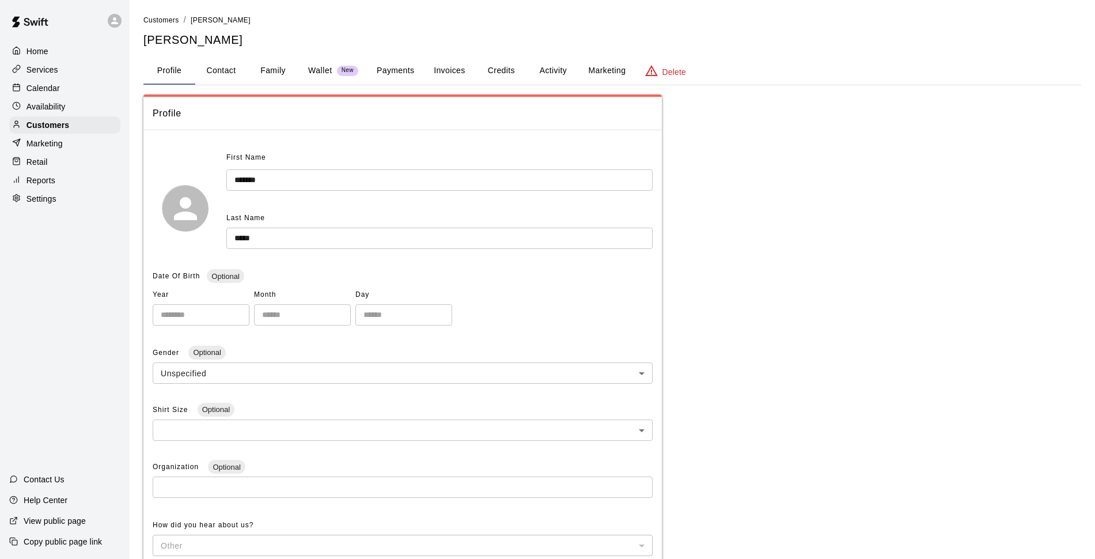
click at [223, 71] on button "Contact" at bounding box center [221, 71] width 52 height 28
select select "**"
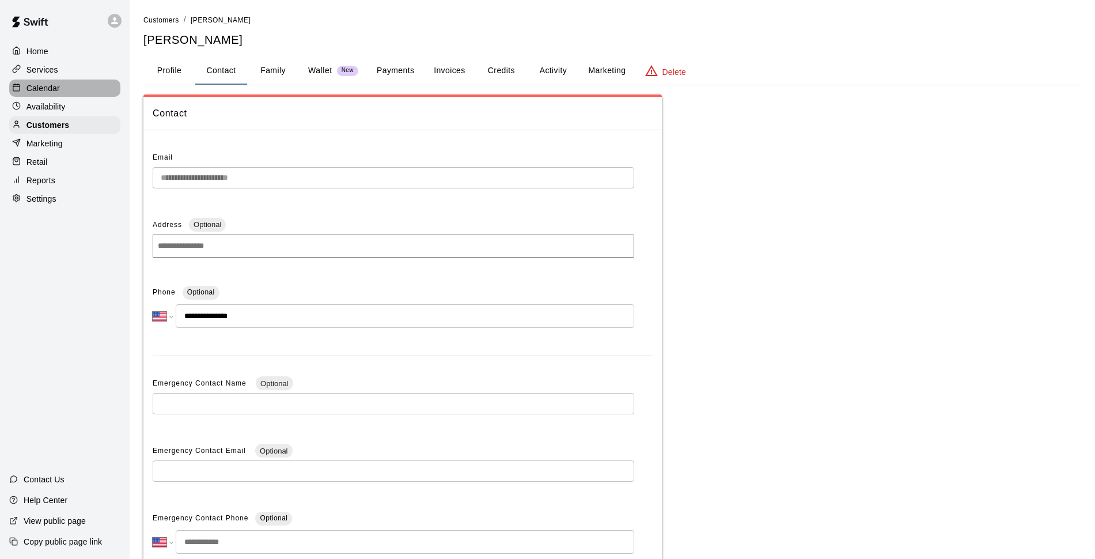
click at [35, 93] on p "Calendar" at bounding box center [42, 88] width 33 height 12
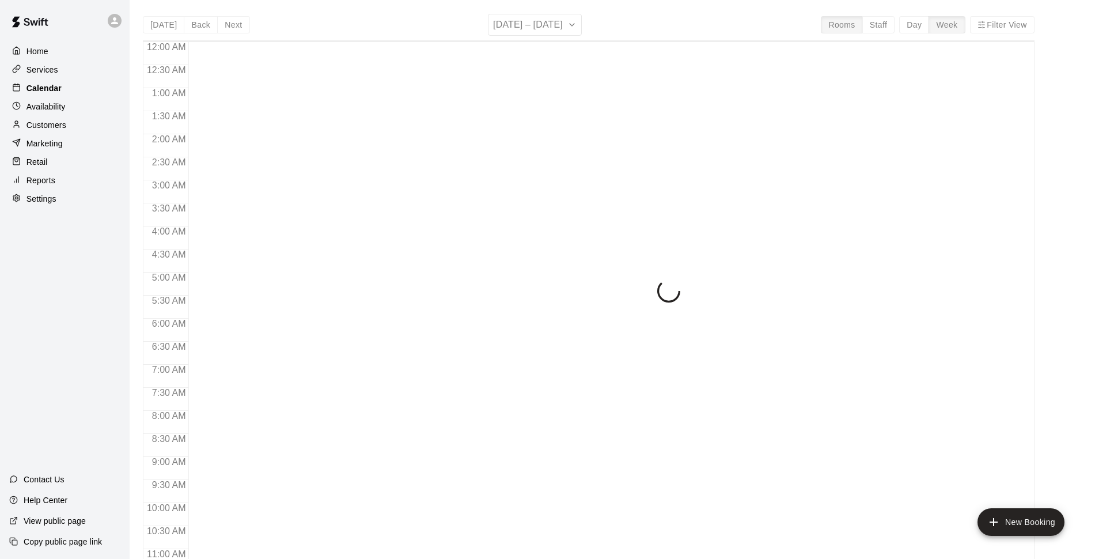
scroll to position [506, 0]
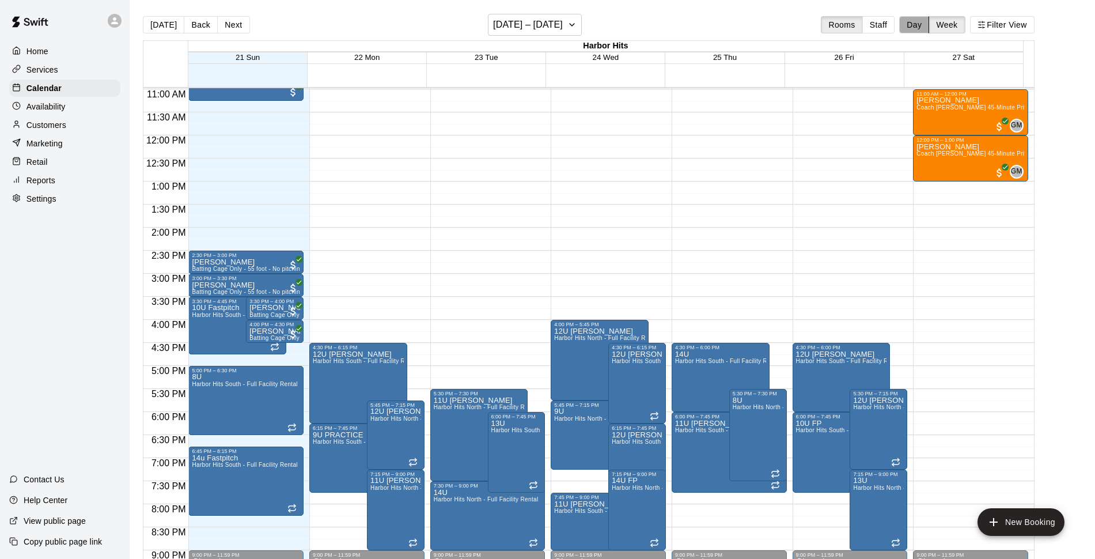
click at [928, 22] on button "Day" at bounding box center [914, 24] width 30 height 17
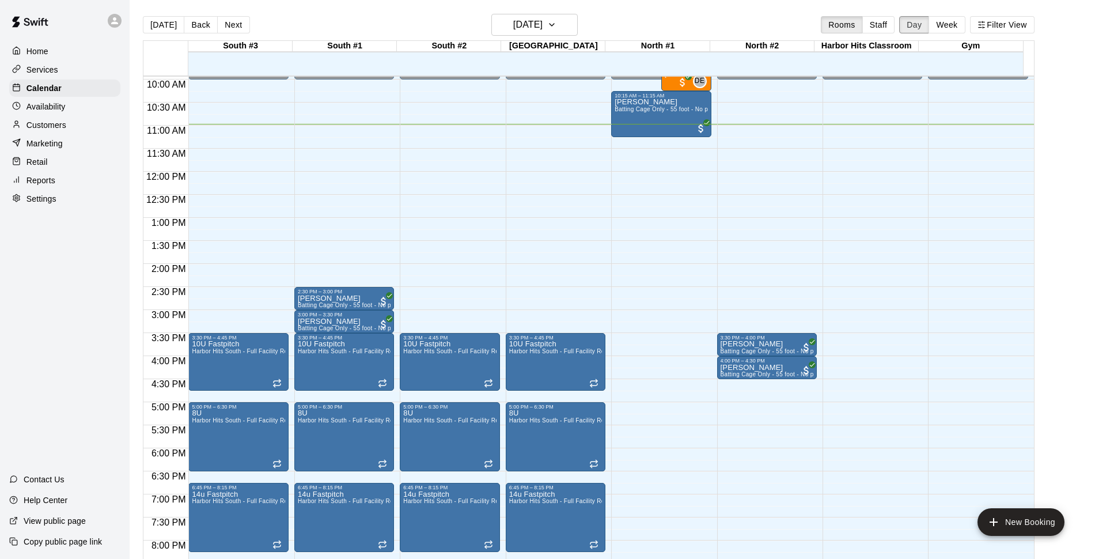
scroll to position [434, 0]
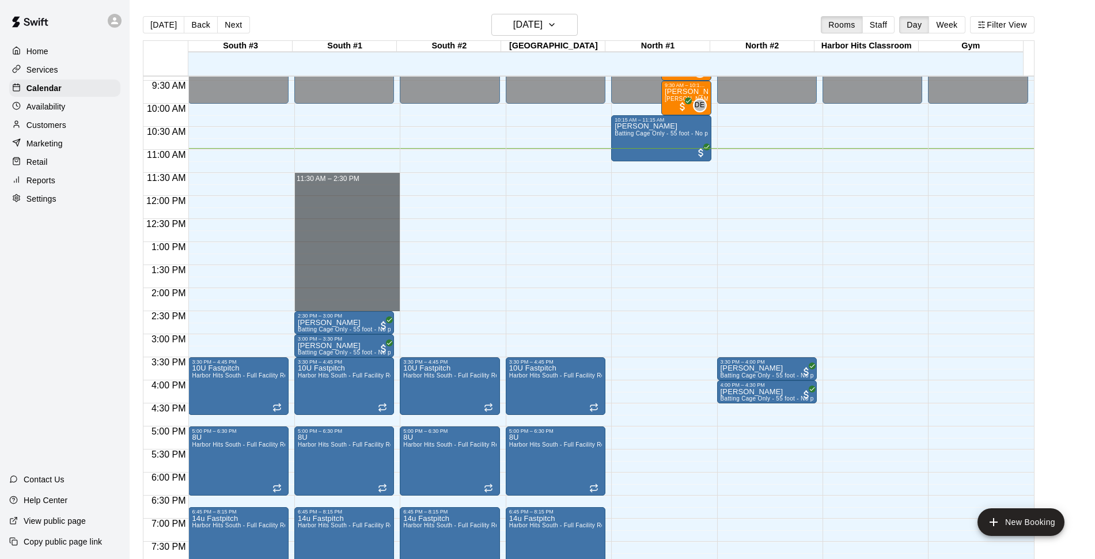
drag, startPoint x: 331, startPoint y: 179, endPoint x: 346, endPoint y: 306, distance: 128.8
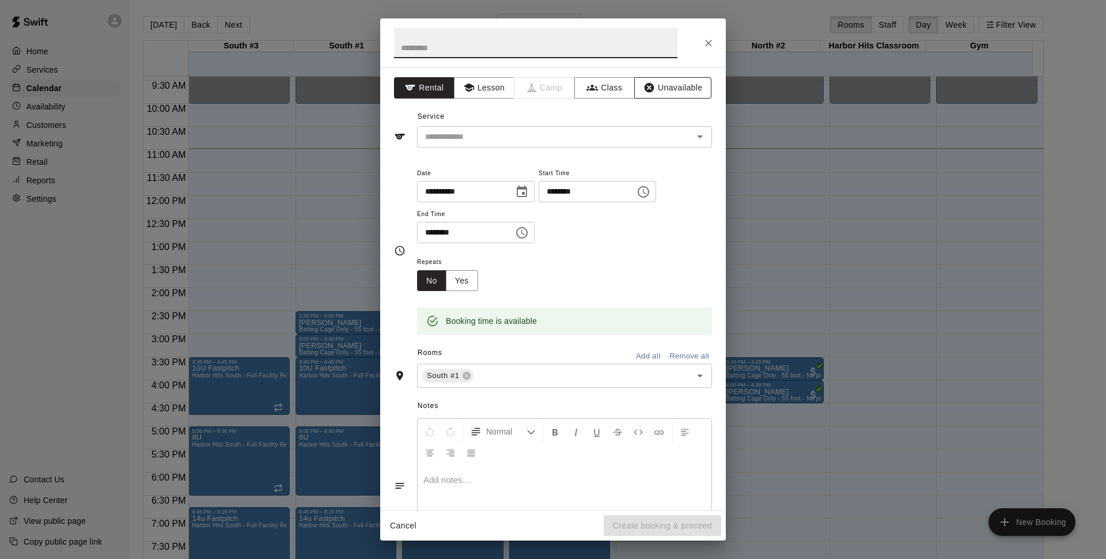
click at [655, 86] on button "Unavailable" at bounding box center [672, 87] width 77 height 21
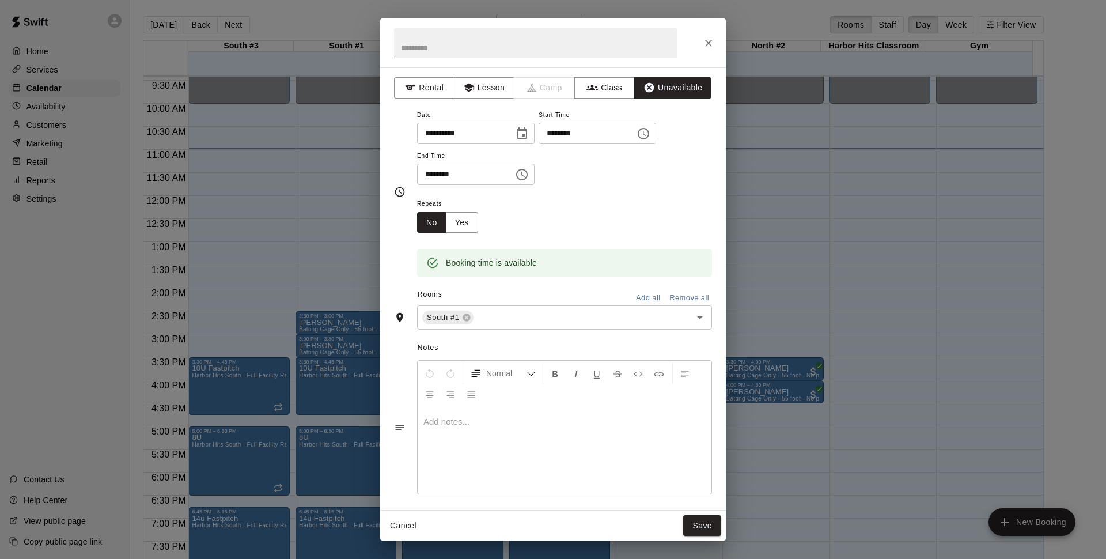
click at [640, 290] on button "Add all" at bounding box center [647, 298] width 37 height 18
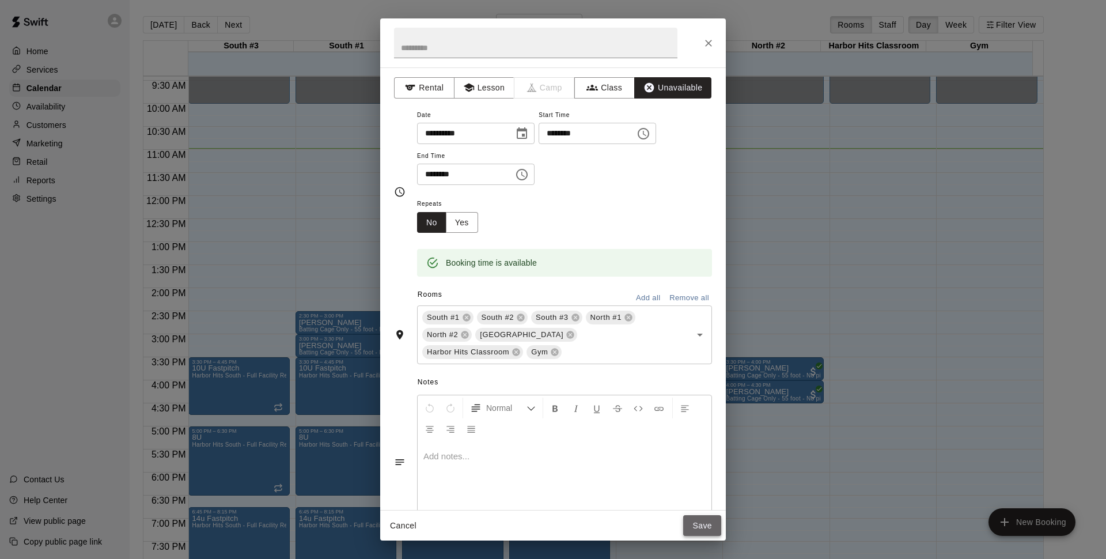
click at [700, 521] on button "Save" at bounding box center [702, 525] width 38 height 21
